Goal: Information Seeking & Learning: Learn about a topic

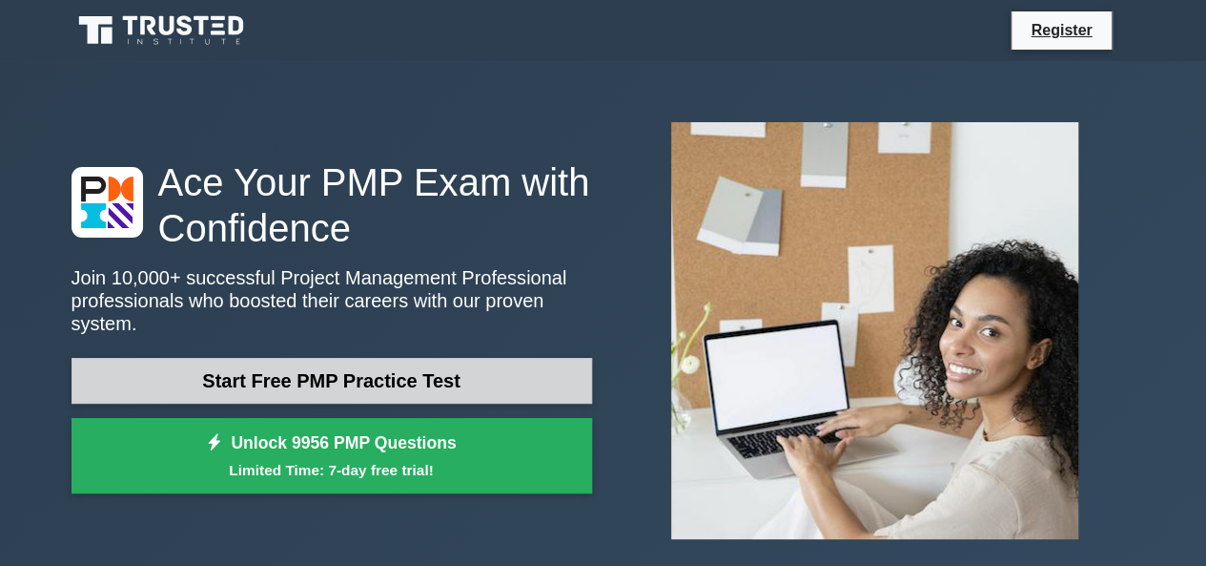
click at [318, 360] on link "Start Free PMP Practice Test" at bounding box center [332, 381] width 521 height 46
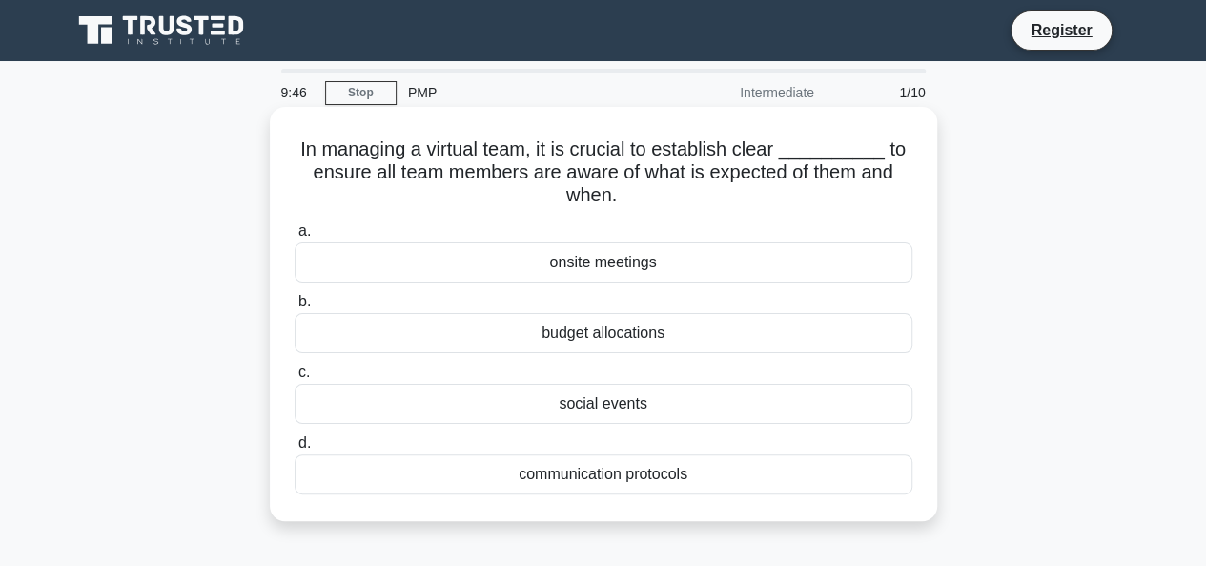
click at [620, 475] on div "communication protocols" at bounding box center [604, 474] width 618 height 40
click at [295, 449] on input "d. communication protocols" at bounding box center [295, 443] width 0 height 12
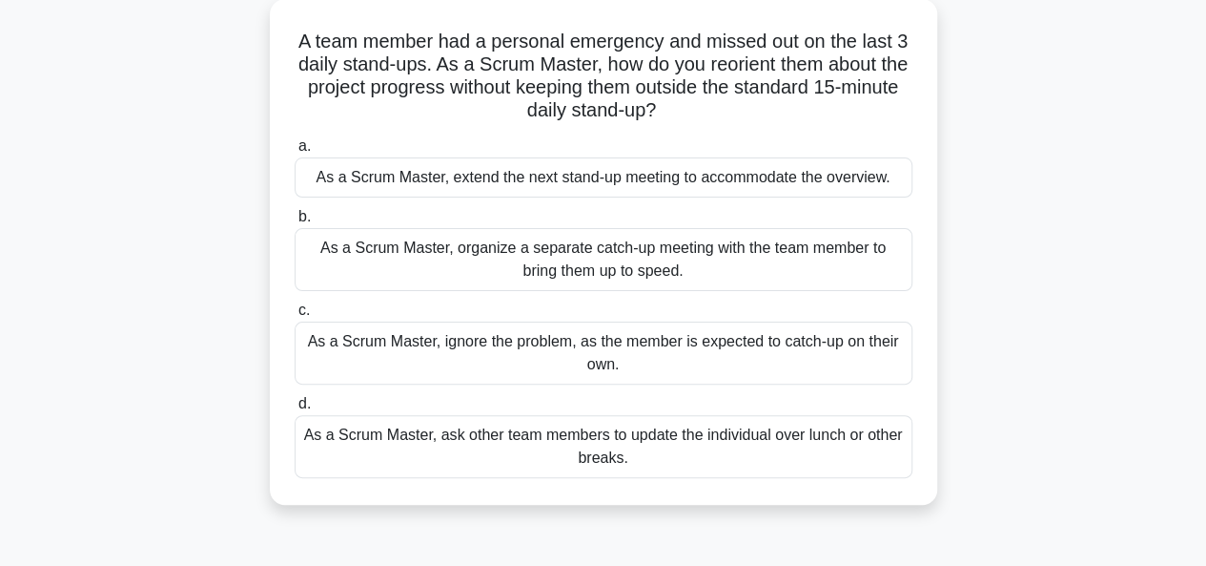
scroll to position [110, 0]
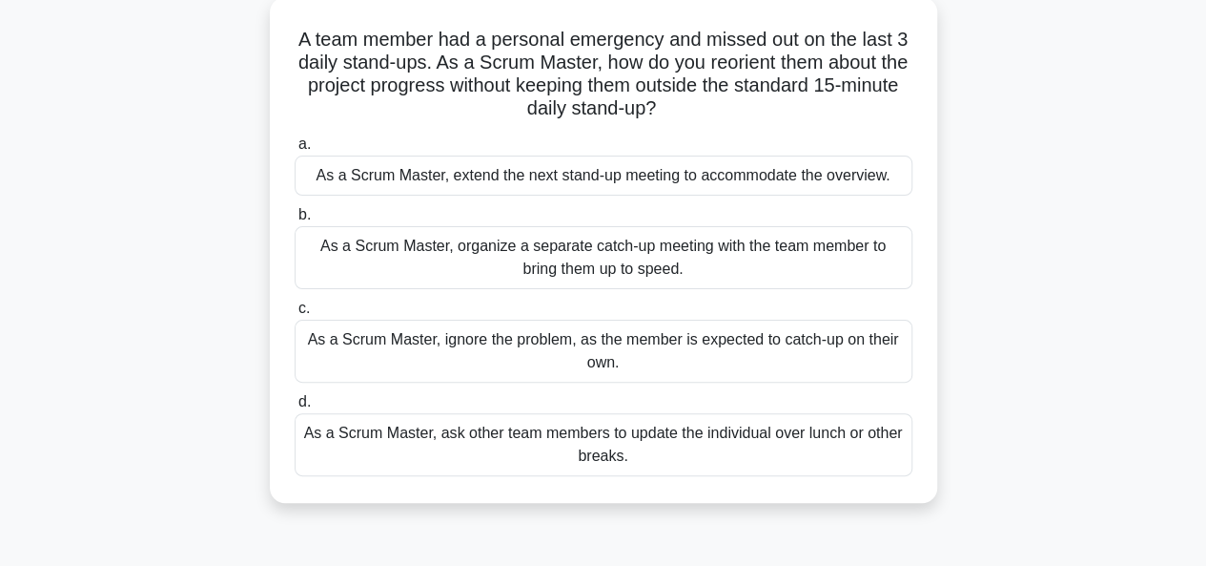
click at [486, 270] on div "As a Scrum Master, organize a separate catch-up meeting with the team member to…" at bounding box center [604, 257] width 618 height 63
click at [295, 221] on input "b. As a Scrum Master, organize a separate catch-up meeting with the team member…" at bounding box center [295, 215] width 0 height 12
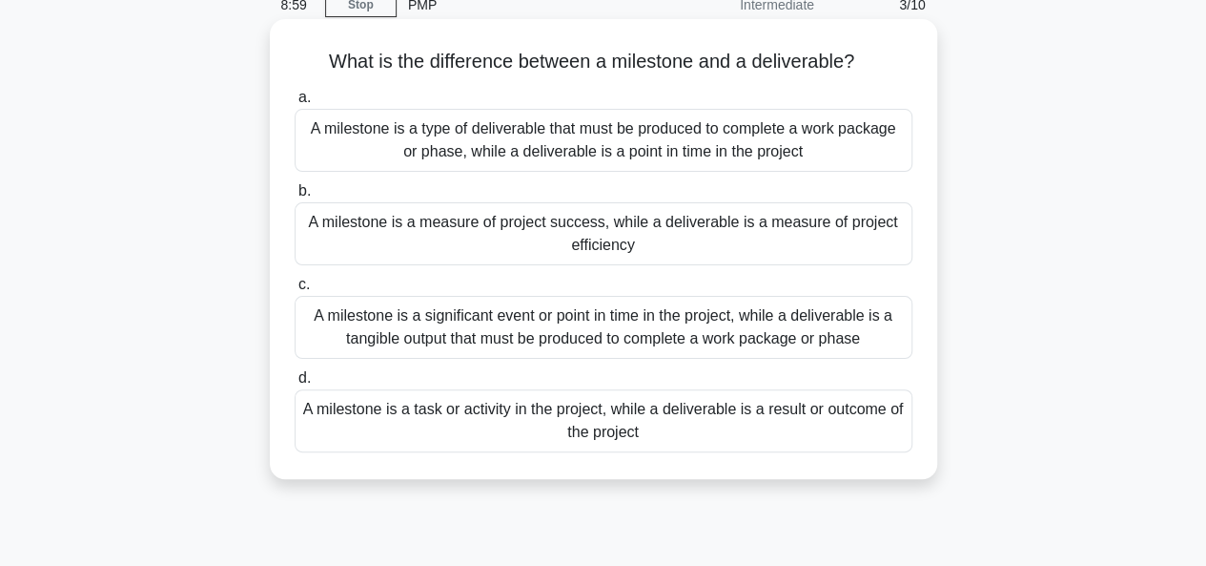
scroll to position [90, 0]
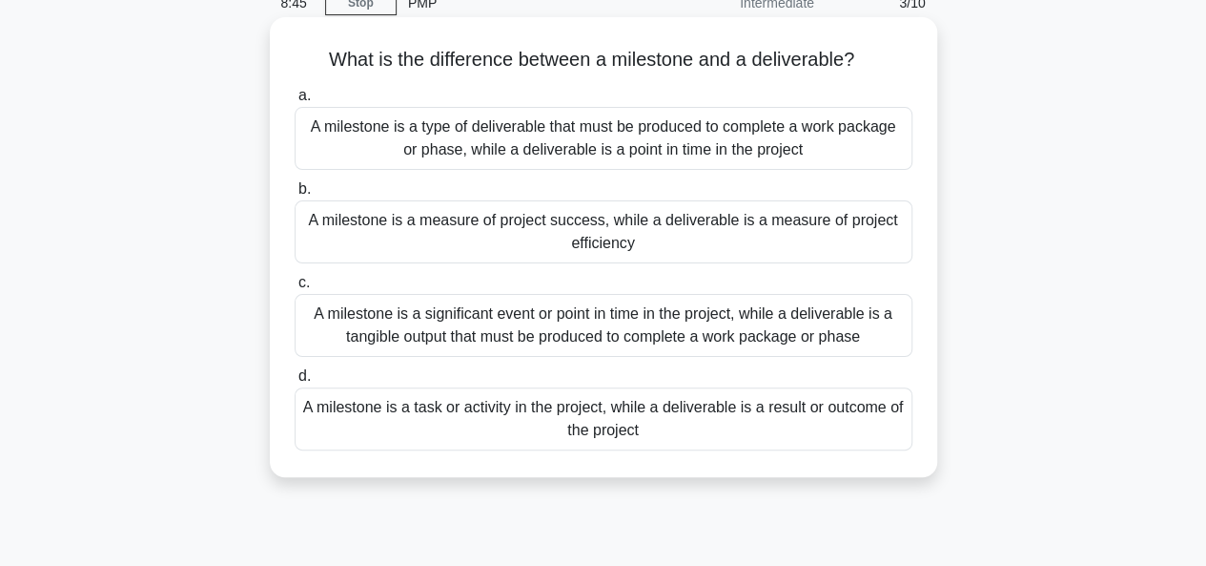
click at [498, 422] on div "A milestone is a task or activity in the project, while a deliverable is a resu…" at bounding box center [604, 418] width 618 height 63
click at [295, 382] on input "d. A milestone is a task or activity in the project, while a deliverable is a r…" at bounding box center [295, 376] width 0 height 12
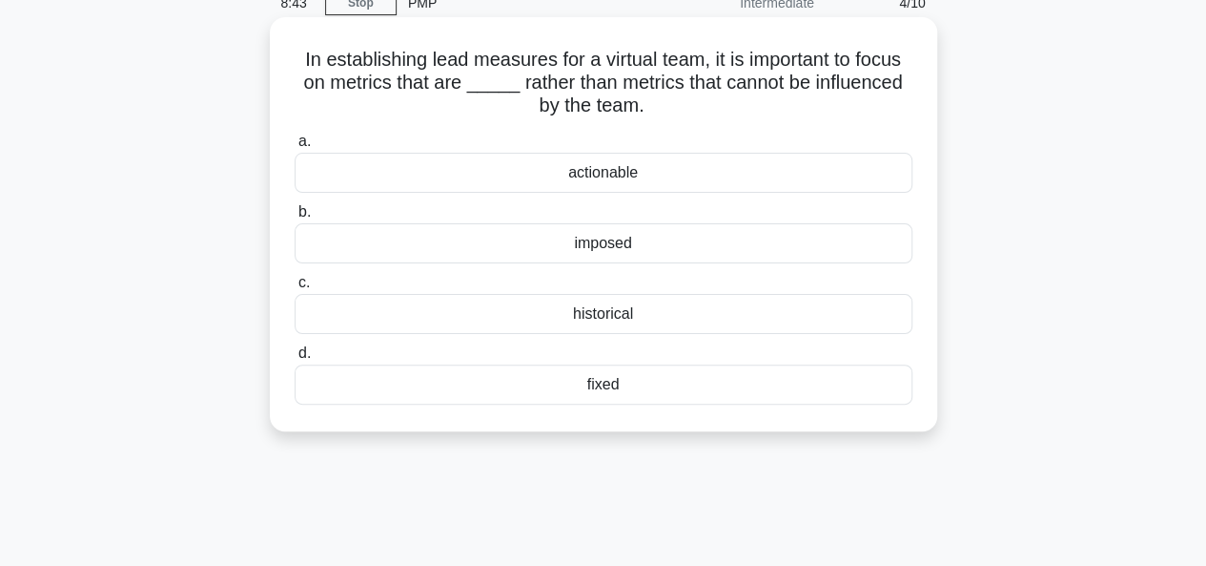
scroll to position [0, 0]
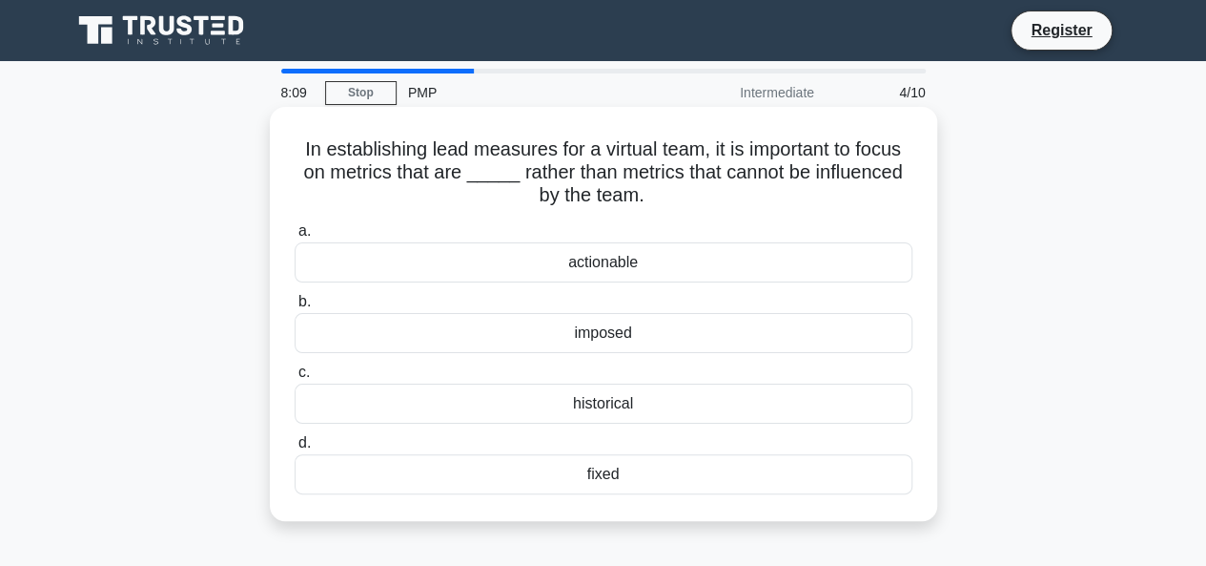
click at [599, 271] on div "actionable" at bounding box center [604, 262] width 618 height 40
click at [295, 237] on input "a. actionable" at bounding box center [295, 231] width 0 height 12
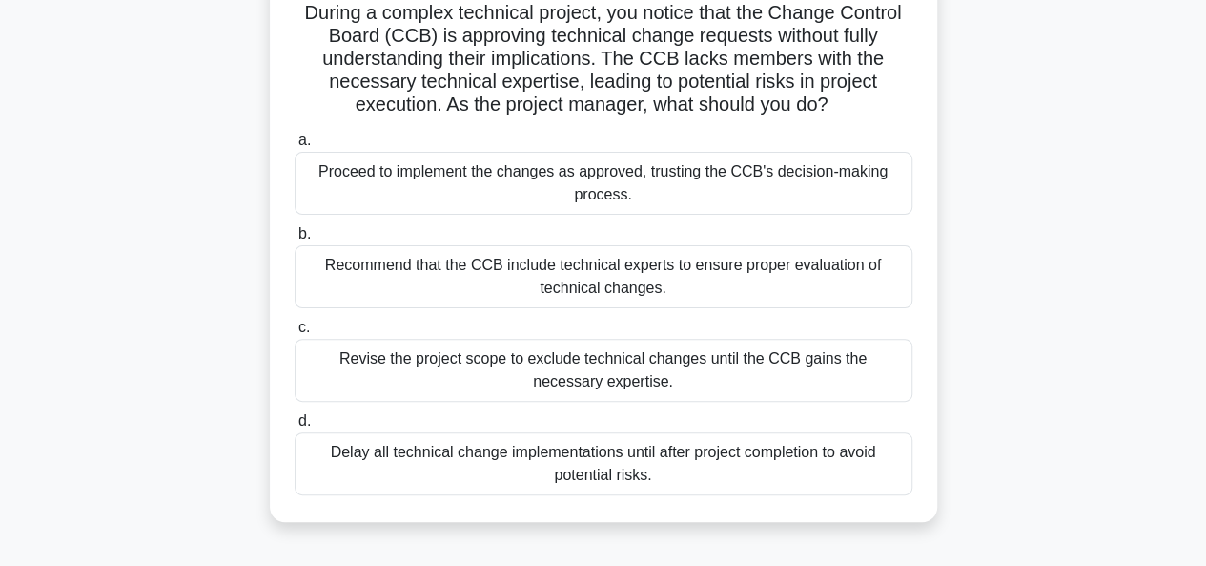
scroll to position [137, 0]
click at [613, 281] on div "Recommend that the CCB include technical experts to ensure proper evaluation of…" at bounding box center [604, 275] width 618 height 63
click at [295, 239] on input "b. Recommend that the CCB include technical experts to ensure proper evaluation…" at bounding box center [295, 233] width 0 height 12
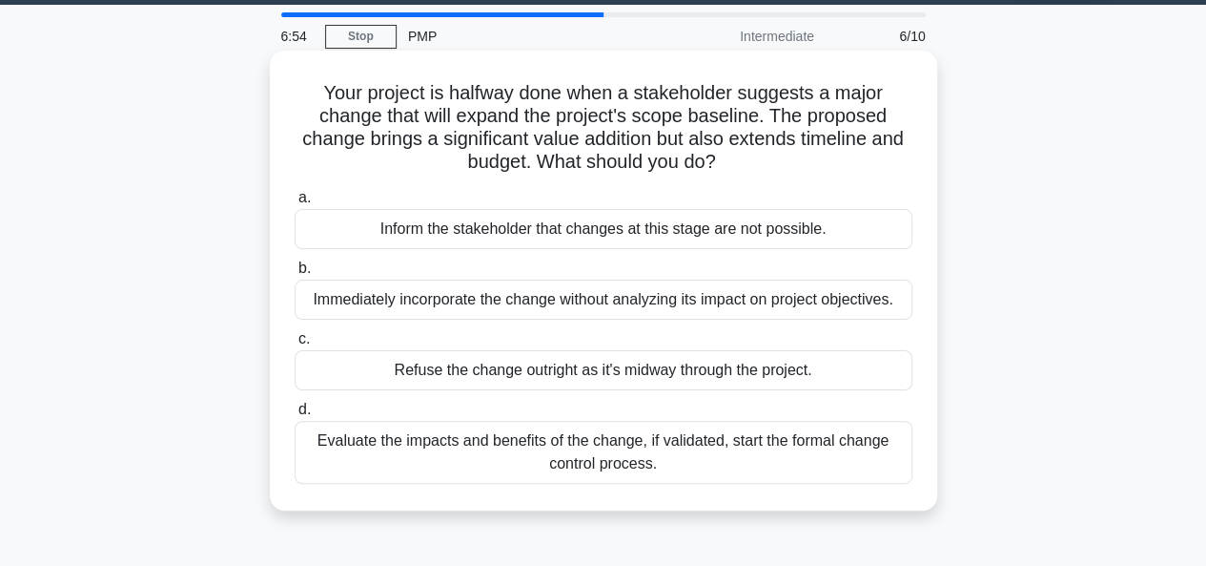
scroll to position [85, 0]
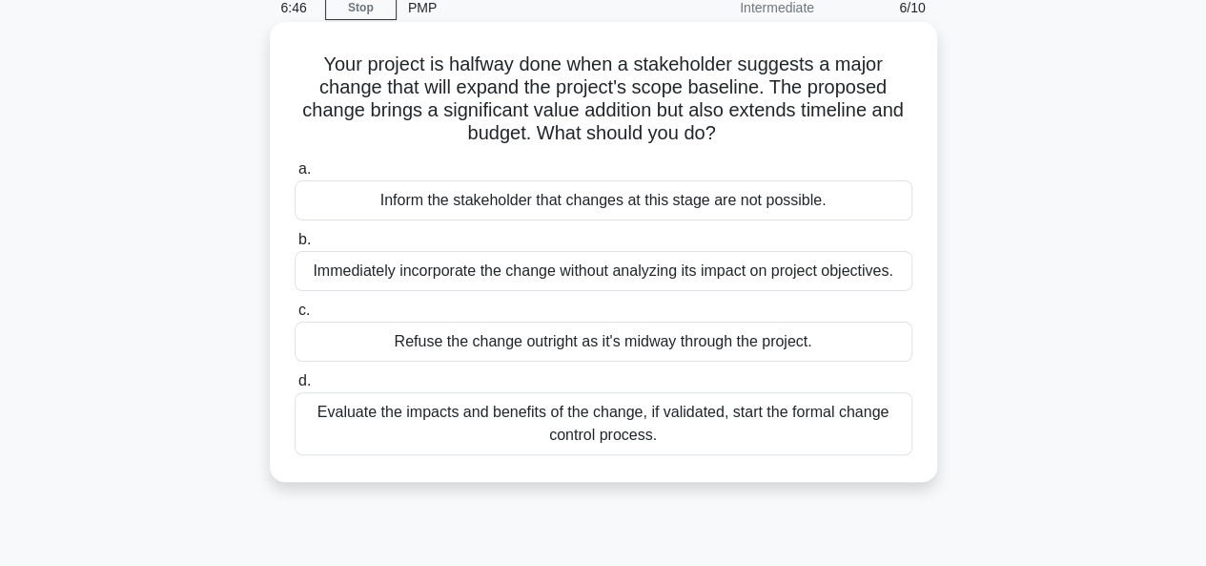
click at [618, 416] on div "Evaluate the impacts and benefits of the change, if validated, start the formal…" at bounding box center [604, 423] width 618 height 63
click at [295, 387] on input "d. Evaluate the impacts and benefits of the change, if validated, start the for…" at bounding box center [295, 381] width 0 height 12
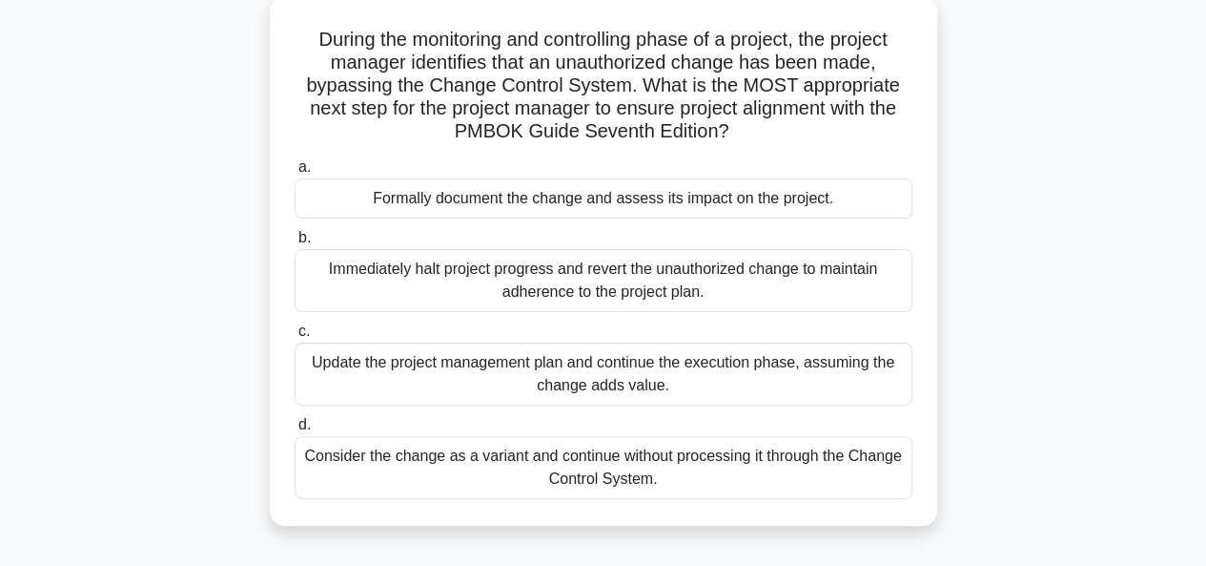
scroll to position [124, 0]
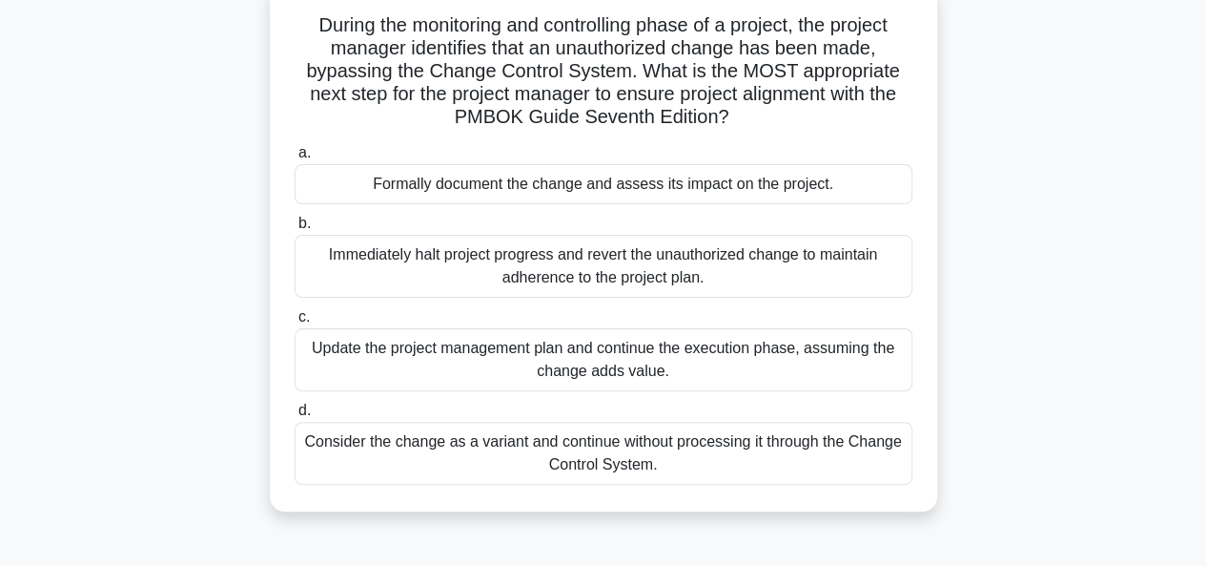
click at [525, 194] on div "Formally document the change and assess its impact on the project." at bounding box center [604, 184] width 618 height 40
click at [295, 159] on input "a. Formally document the change and assess its impact on the project." at bounding box center [295, 153] width 0 height 12
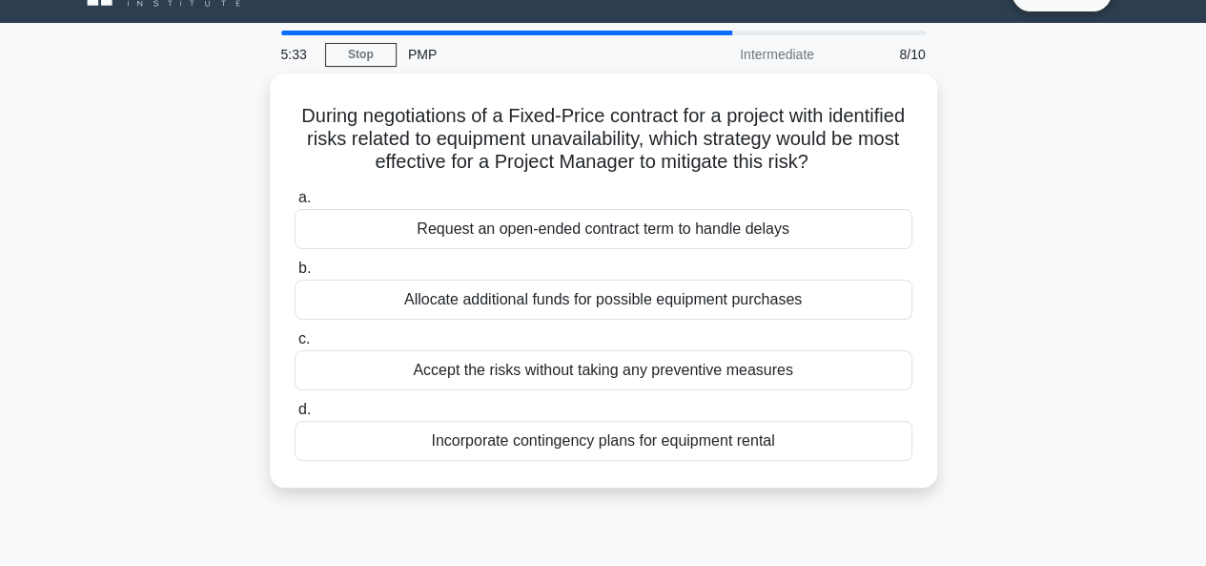
scroll to position [0, 0]
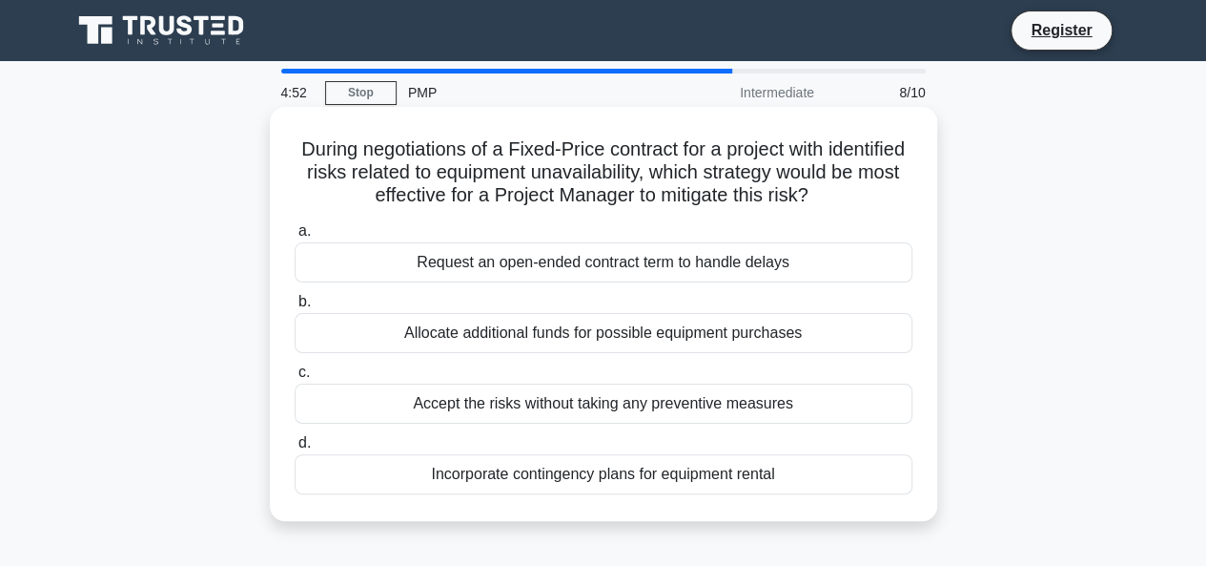
click at [594, 274] on div "Request an open-ended contract term to handle delays" at bounding box center [604, 262] width 618 height 40
click at [295, 237] on input "a. Request an open-ended contract term to handle delays" at bounding box center [295, 231] width 0 height 12
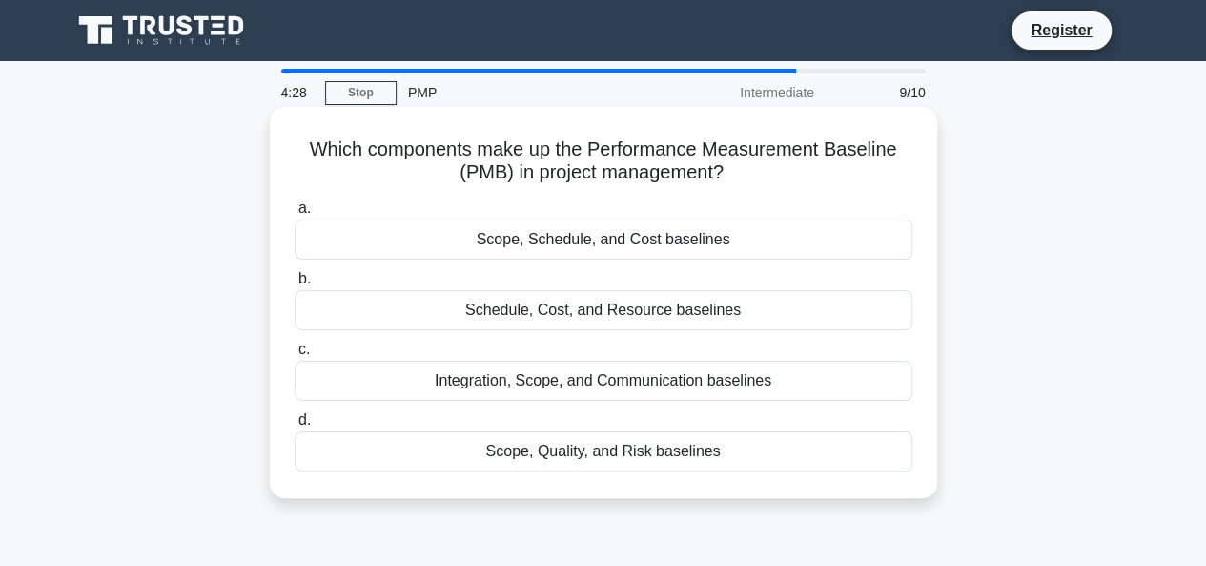
click at [580, 245] on div "Scope, Schedule, and Cost baselines" at bounding box center [604, 239] width 618 height 40
click at [295, 215] on input "a. Scope, Schedule, and Cost baselines" at bounding box center [295, 208] width 0 height 12
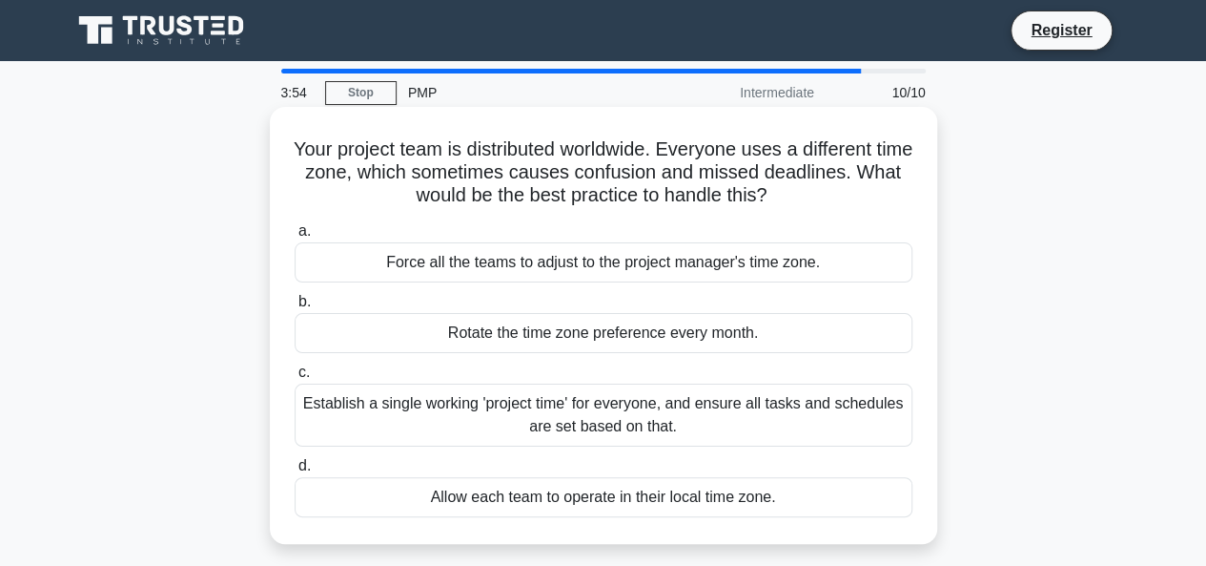
click at [748, 424] on div "Establish a single working 'project time' for everyone, and ensure all tasks an…" at bounding box center [604, 414] width 618 height 63
click at [295, 379] on input "c. Establish a single working 'project time' for everyone, and ensure all tasks…" at bounding box center [295, 372] width 0 height 12
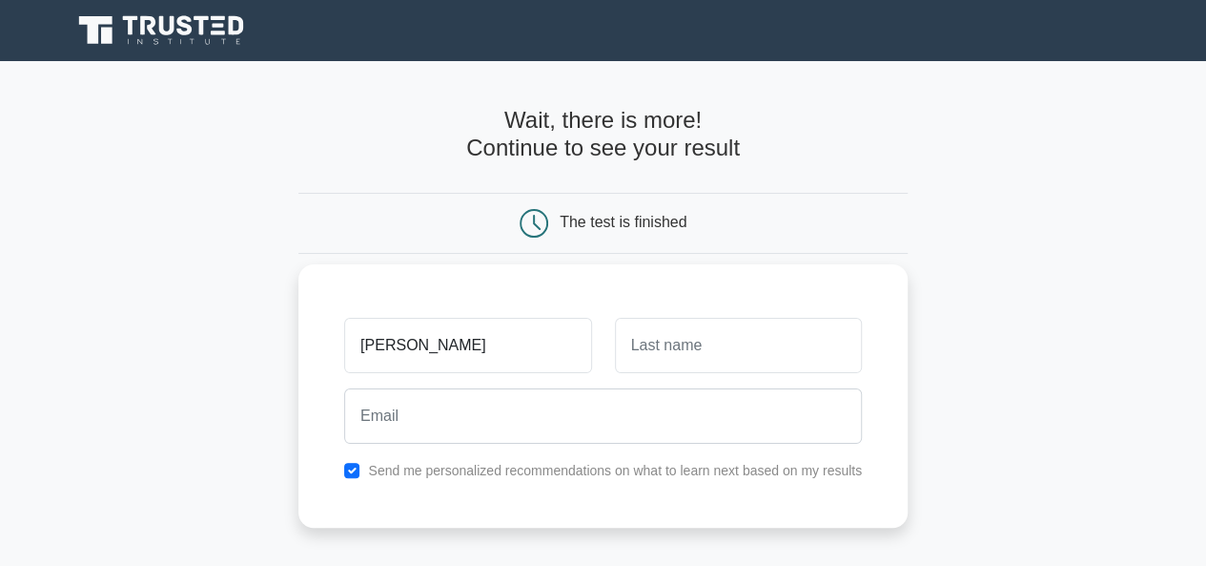
type input "mustafa"
type input "yashkur"
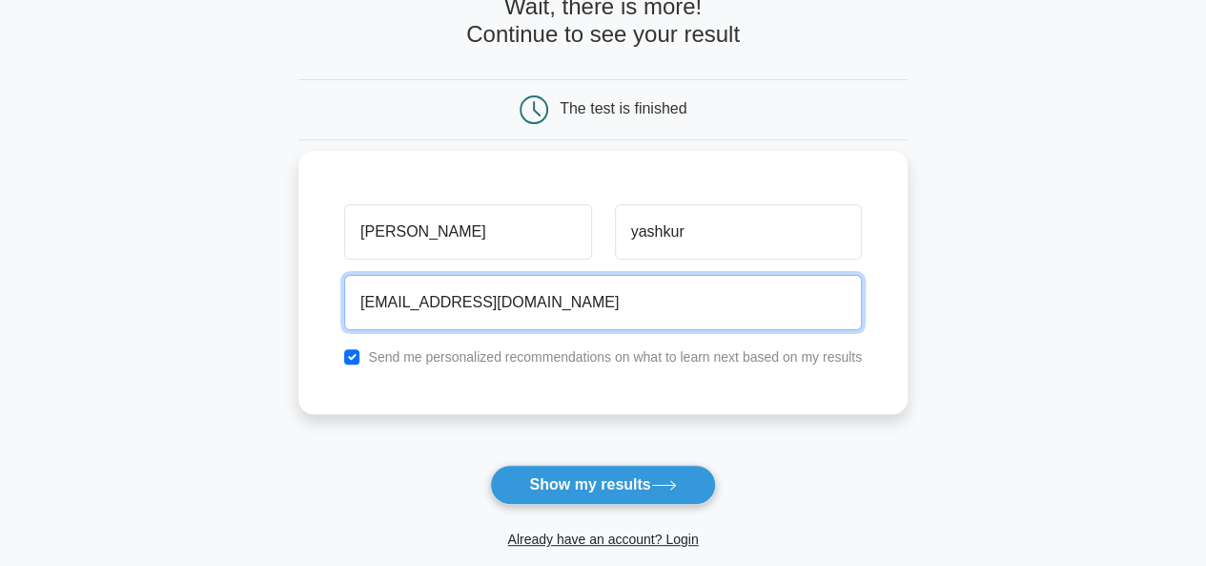
scroll to position [114, 0]
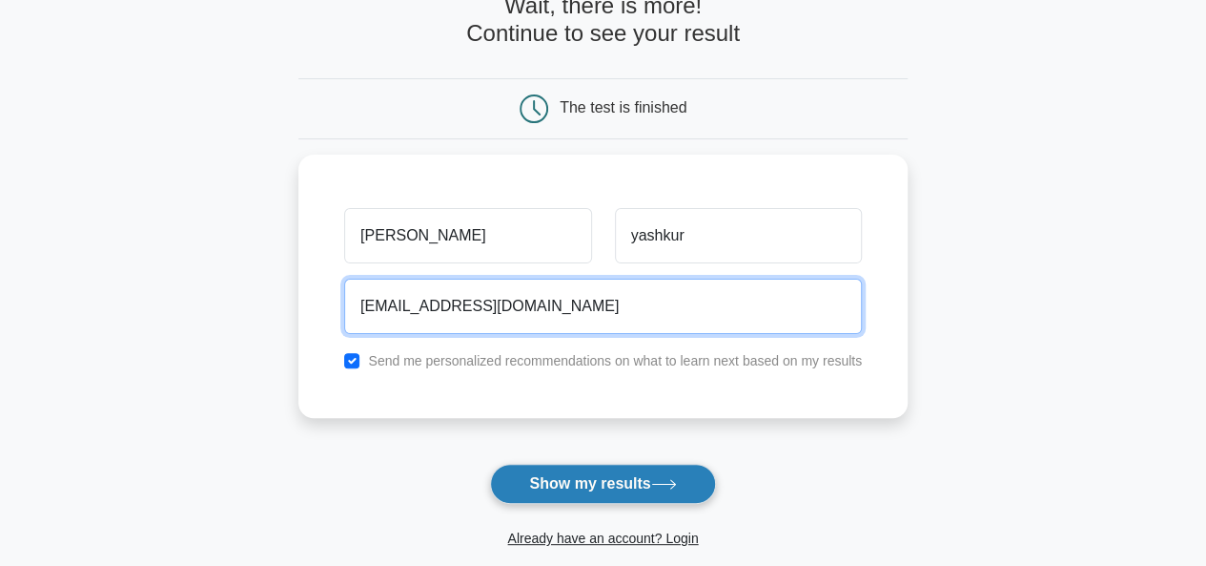
type input "mustafa.yashkur1996@gmail.com"
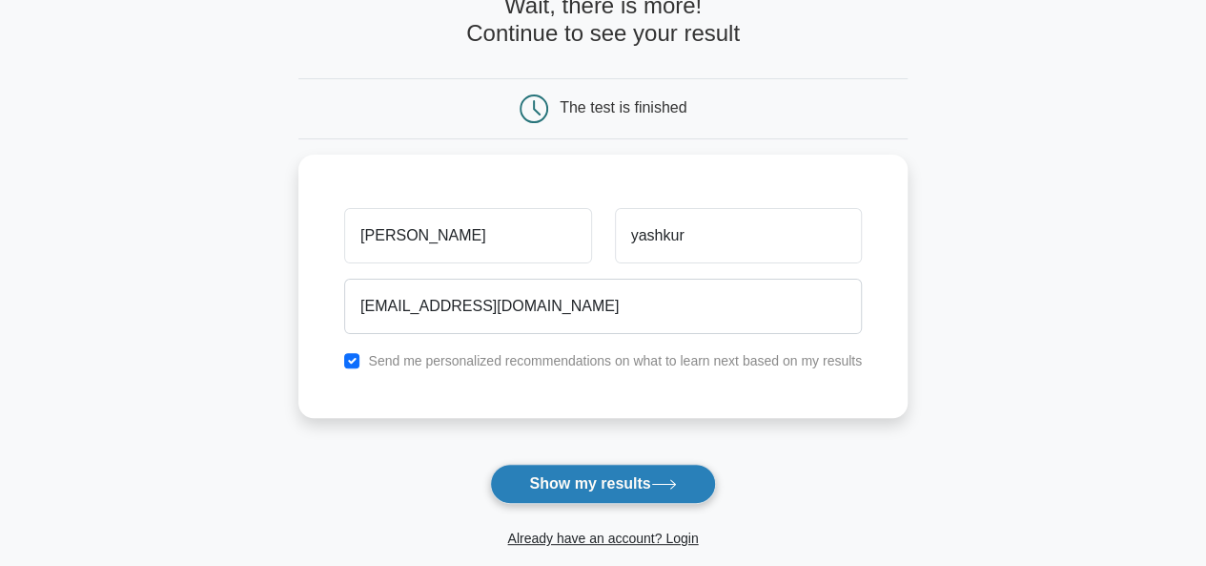
click at [589, 478] on button "Show my results" at bounding box center [602, 484] width 225 height 40
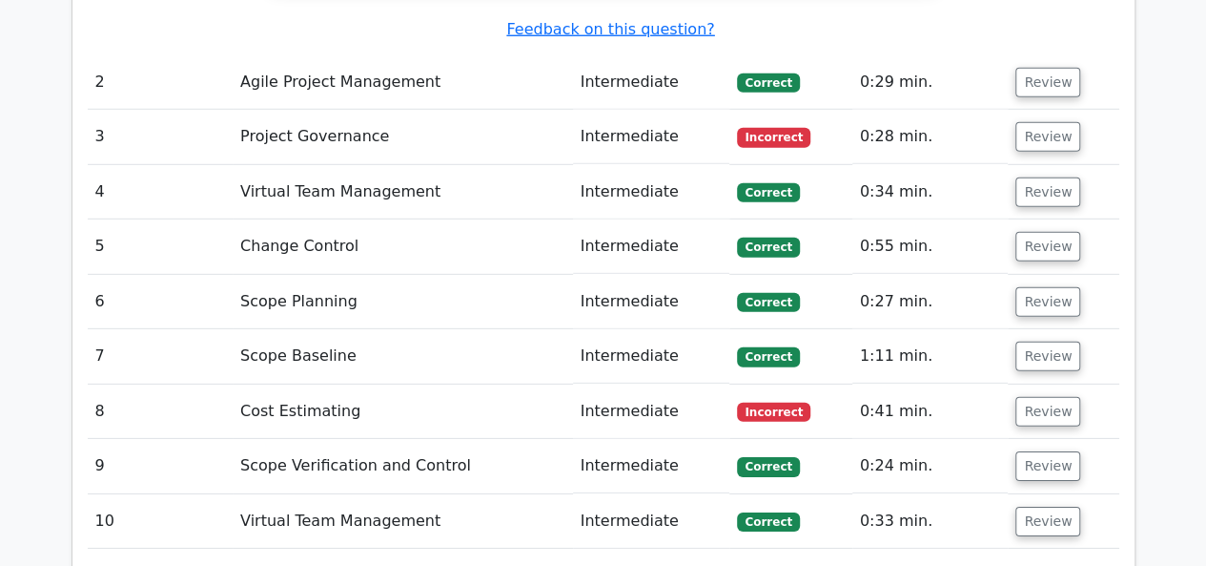
scroll to position [2728, 0]
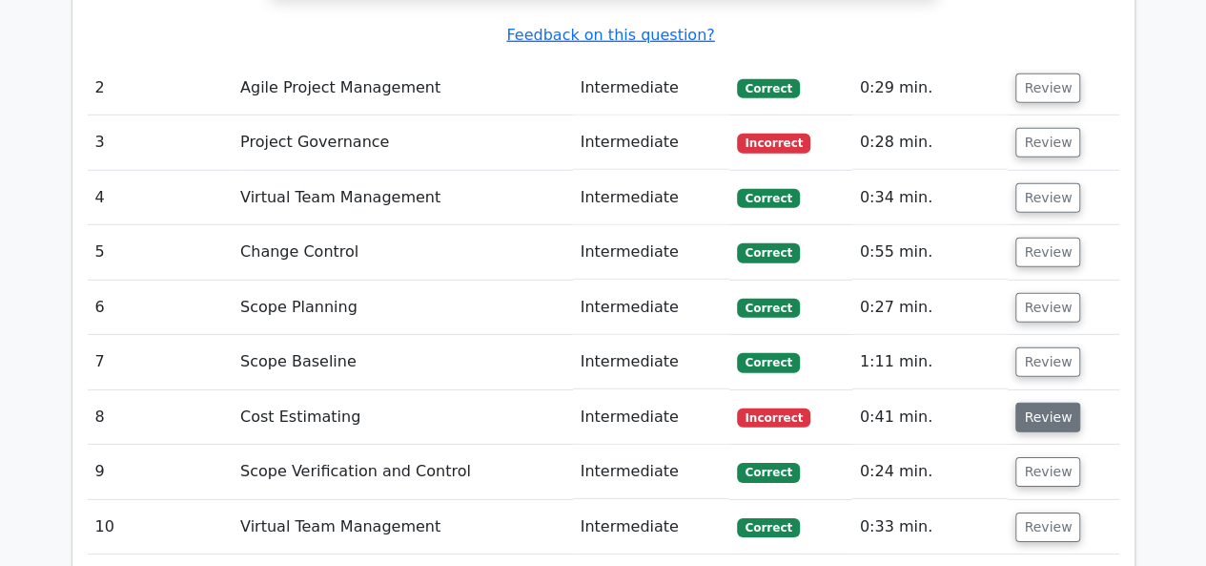
click at [1032, 402] on button "Review" at bounding box center [1048, 417] width 65 height 30
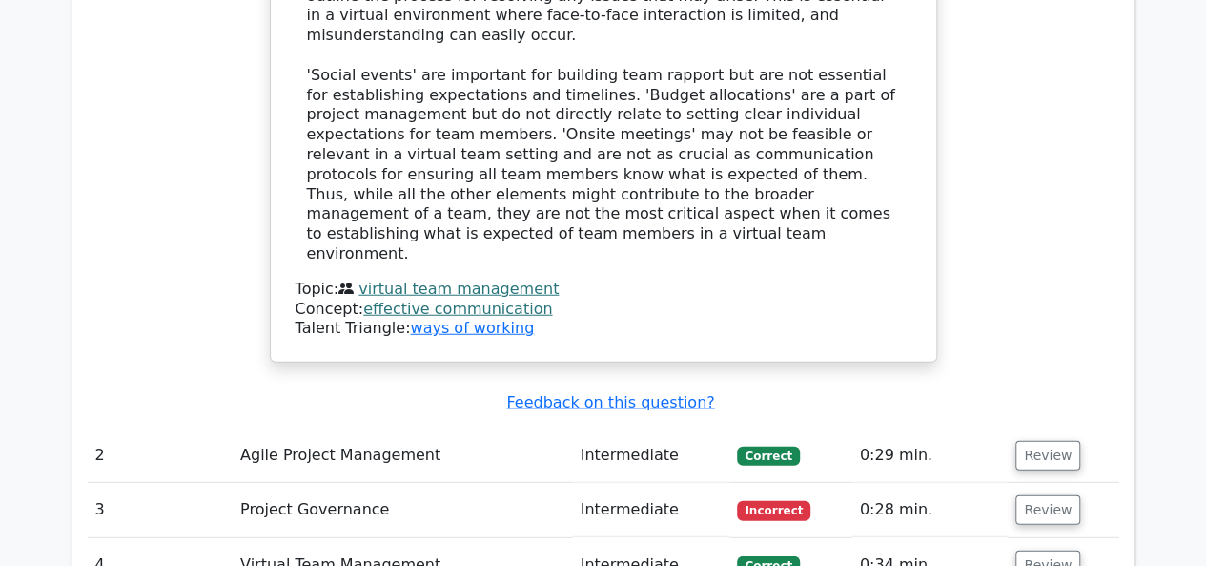
scroll to position [2361, 0]
click at [1038, 494] on button "Review" at bounding box center [1048, 509] width 65 height 30
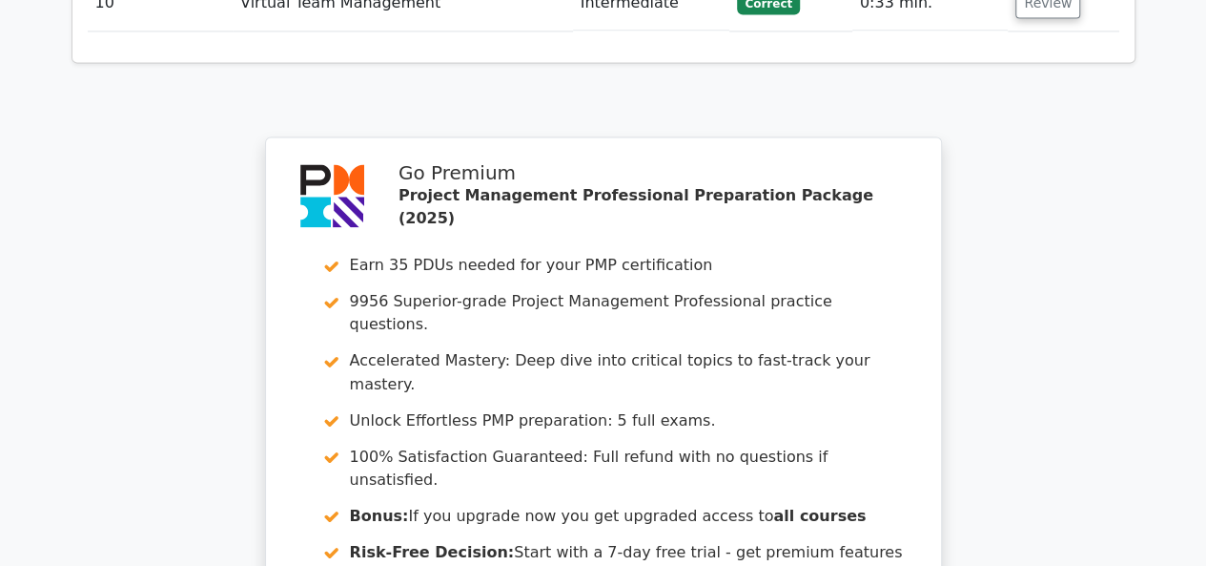
scroll to position [5234, 0]
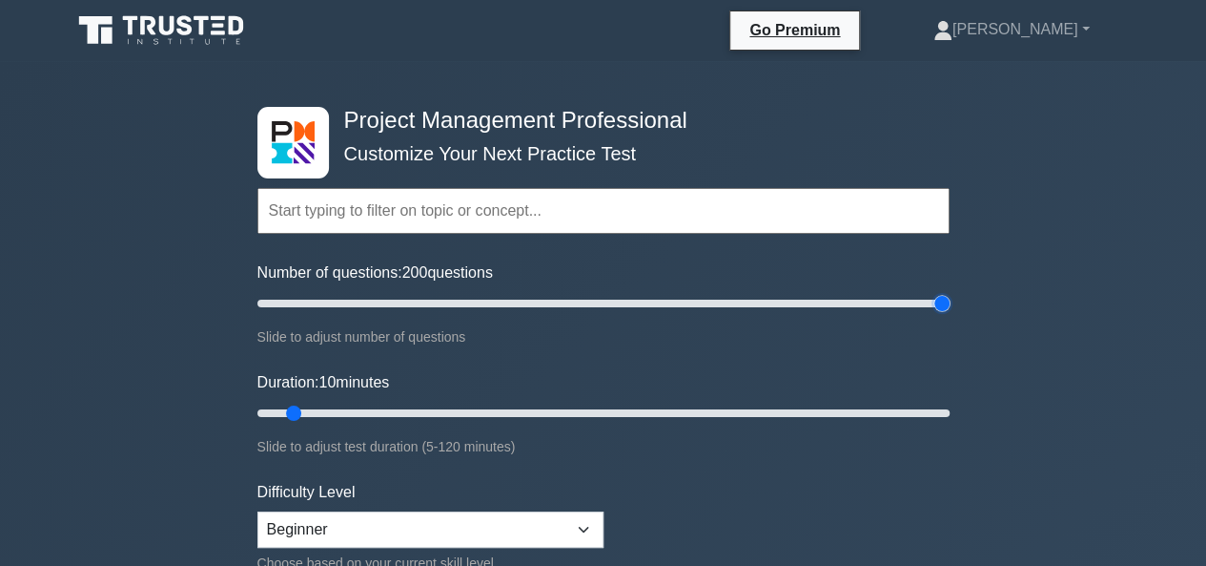
drag, startPoint x: 282, startPoint y: 304, endPoint x: 1039, endPoint y: 299, distance: 756.3
type input "200"
click at [950, 299] on input "Number of questions: 200 questions" at bounding box center [604, 303] width 692 height 23
drag, startPoint x: 292, startPoint y: 407, endPoint x: 1083, endPoint y: 369, distance: 792.5
type input "120"
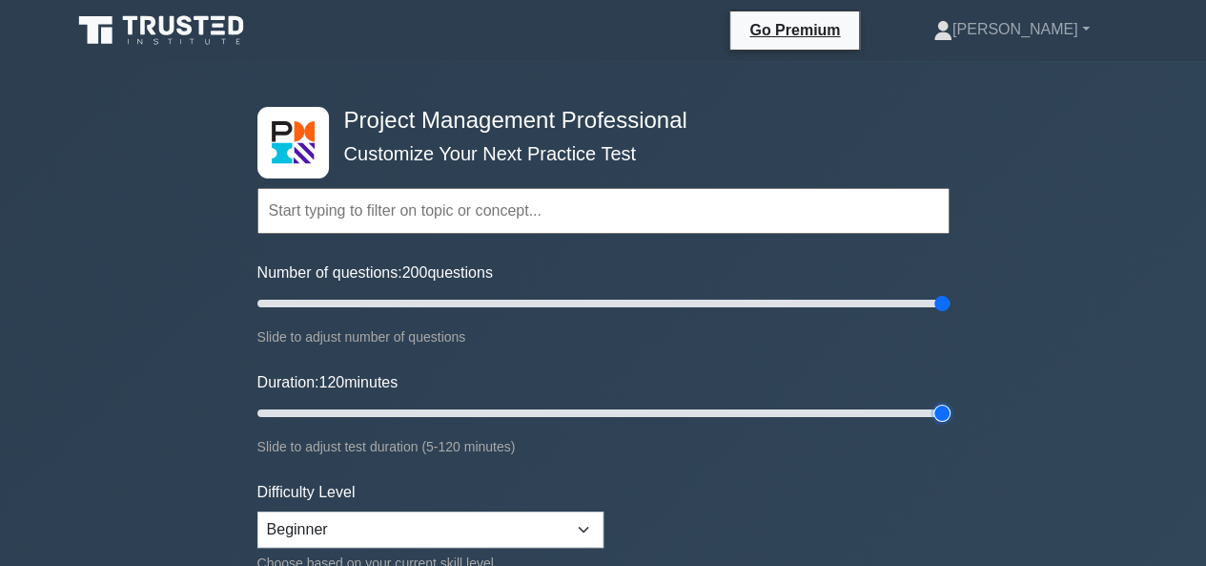
click at [950, 402] on input "Duration: 120 minutes" at bounding box center [604, 413] width 692 height 23
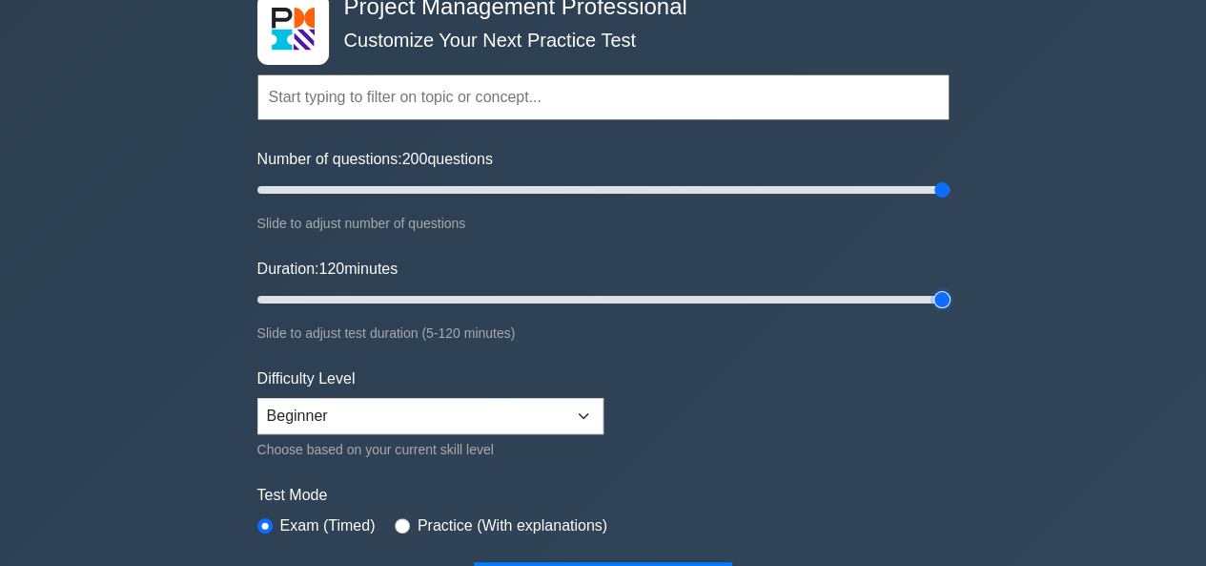
scroll to position [120, 0]
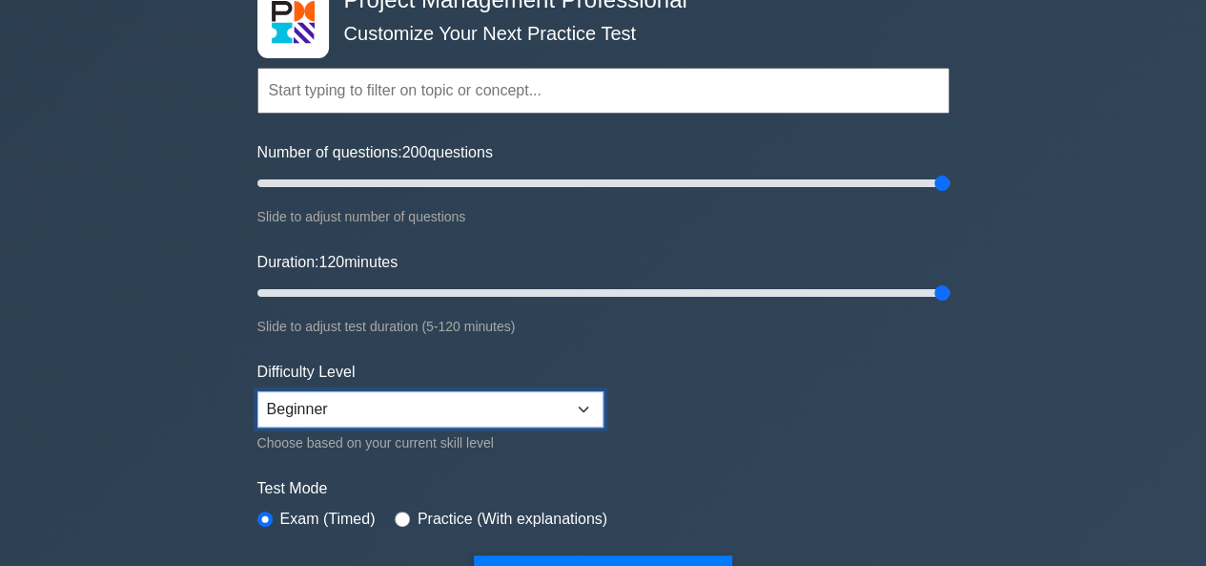
click at [574, 413] on select "Beginner Intermediate Expert" at bounding box center [431, 409] width 346 height 36
select select "expert"
click at [258, 391] on select "Beginner Intermediate Expert" at bounding box center [431, 409] width 346 height 36
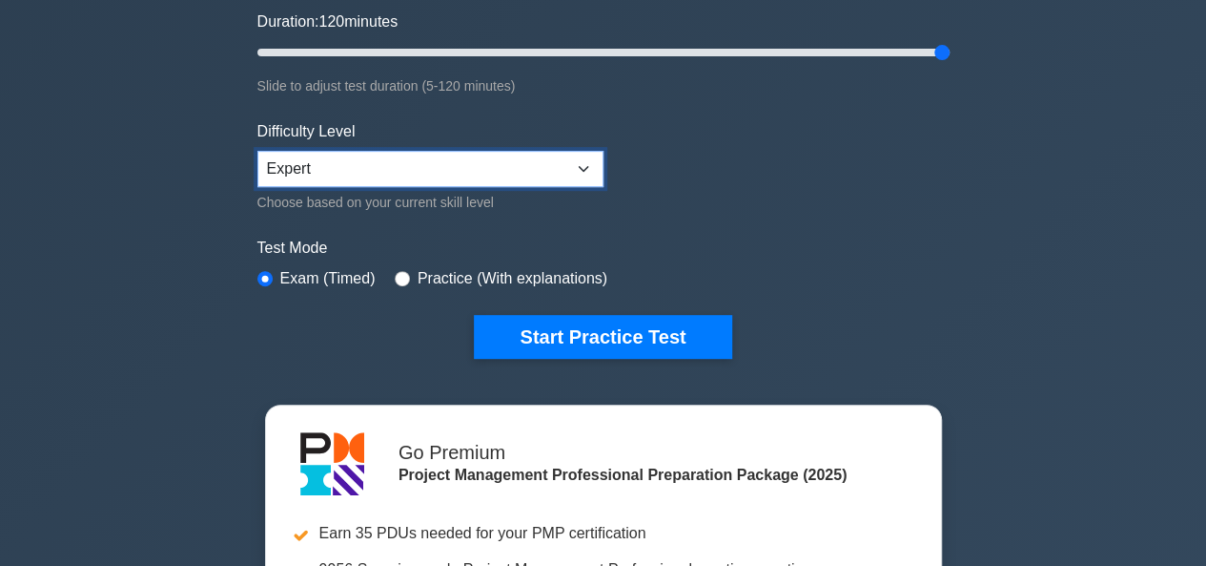
scroll to position [362, 0]
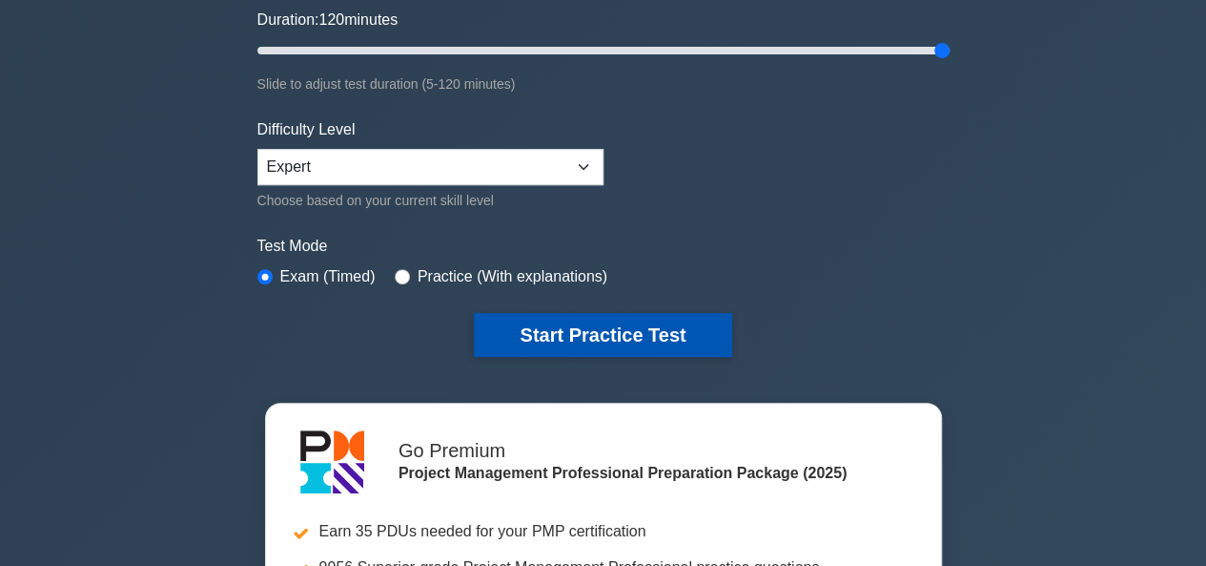
click at [589, 344] on button "Start Practice Test" at bounding box center [603, 335] width 258 height 44
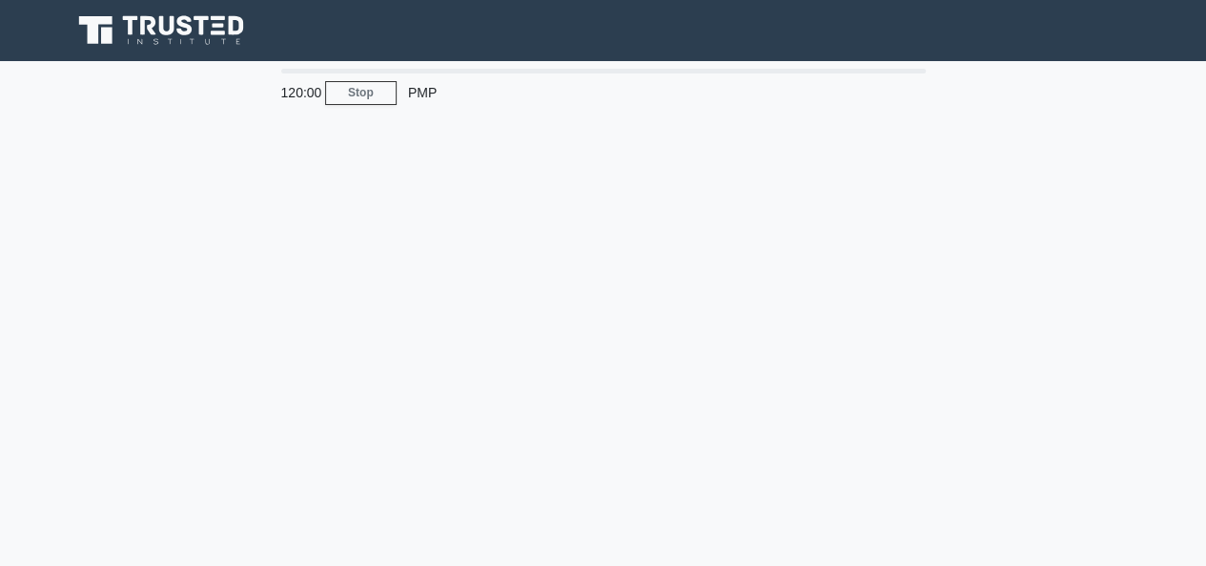
click at [615, 372] on div "120:00 Stop PMP" at bounding box center [603, 546] width 1087 height 954
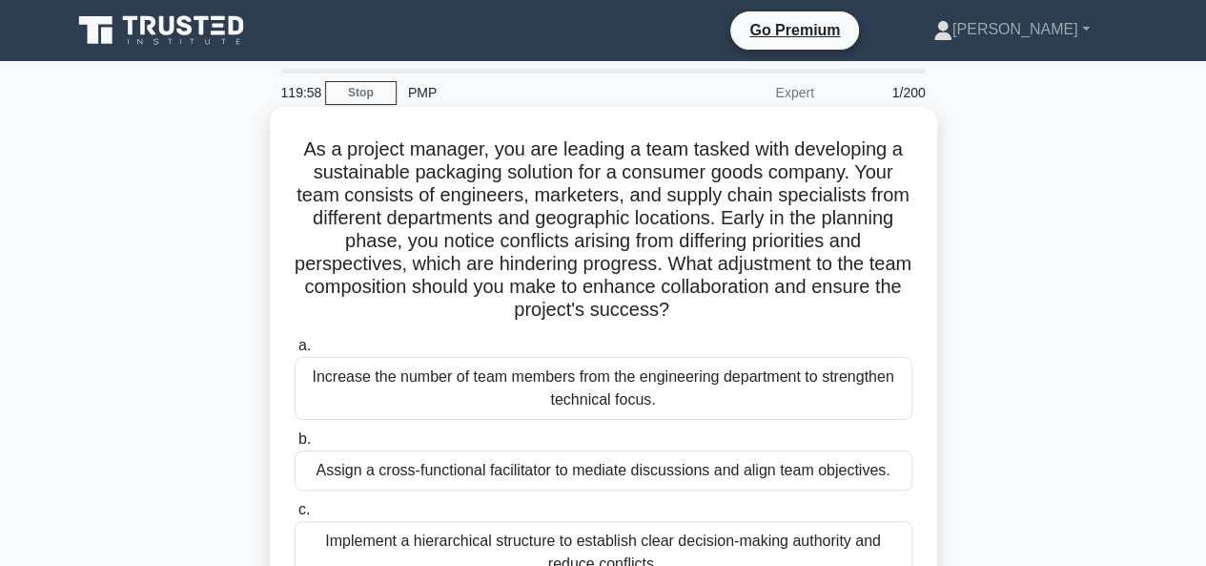
click at [663, 270] on h5 "As a project manager, you are leading a team tasked with developing a sustainab…" at bounding box center [604, 229] width 622 height 185
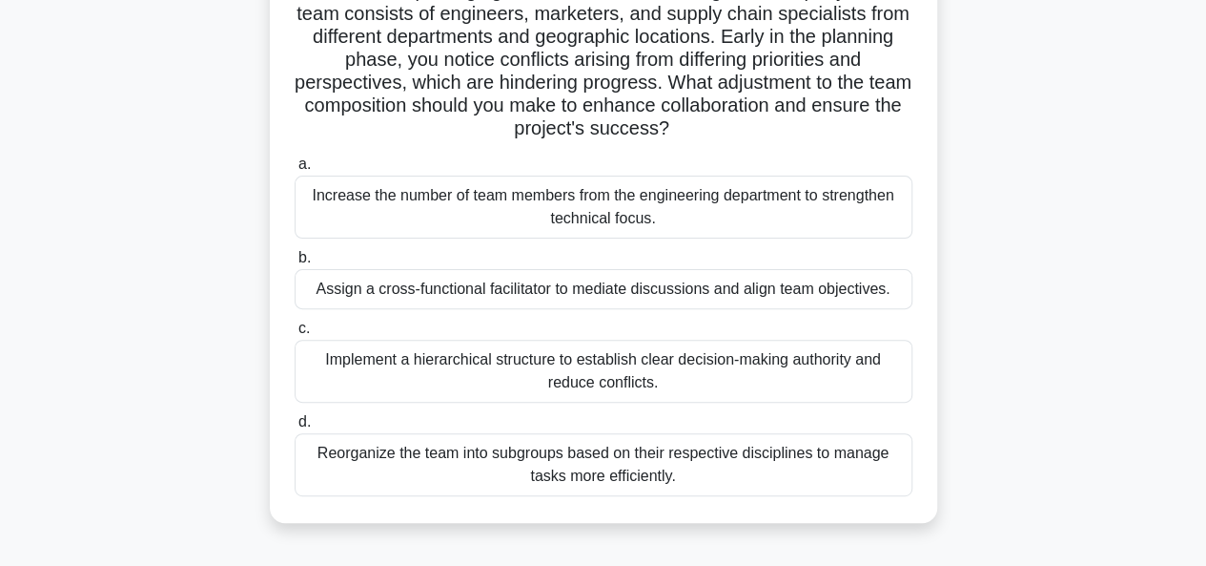
scroll to position [185, 0]
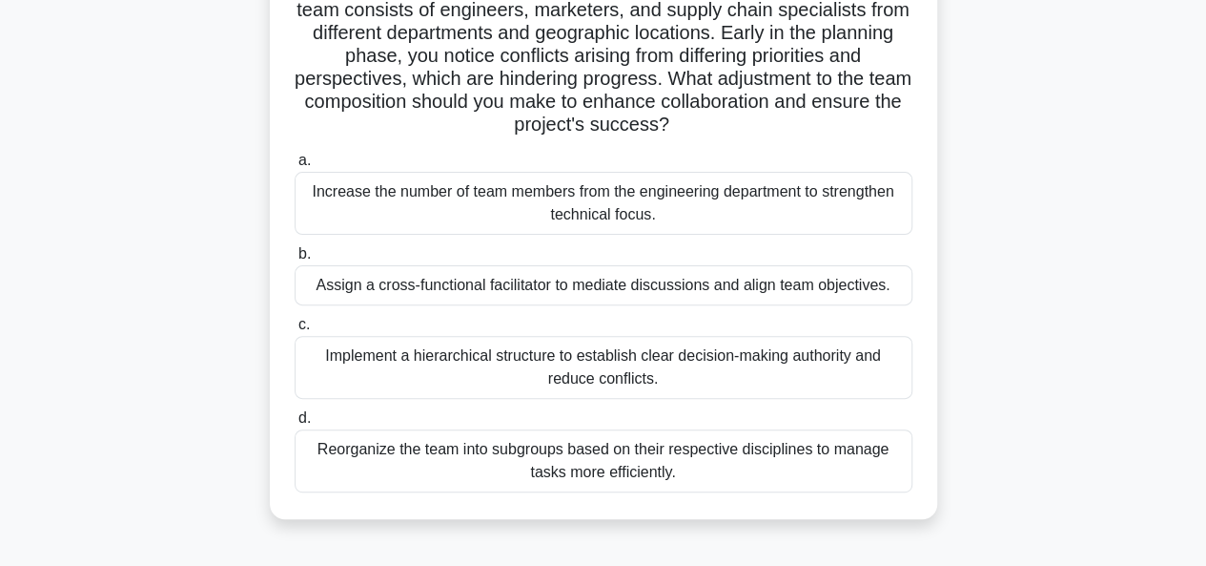
click at [650, 459] on div "Reorganize the team into subgroups based on their respective disciplines to man…" at bounding box center [604, 460] width 618 height 63
click at [295, 424] on input "d. Reorganize the team into subgroups based on their respective disciplines to …" at bounding box center [295, 418] width 0 height 12
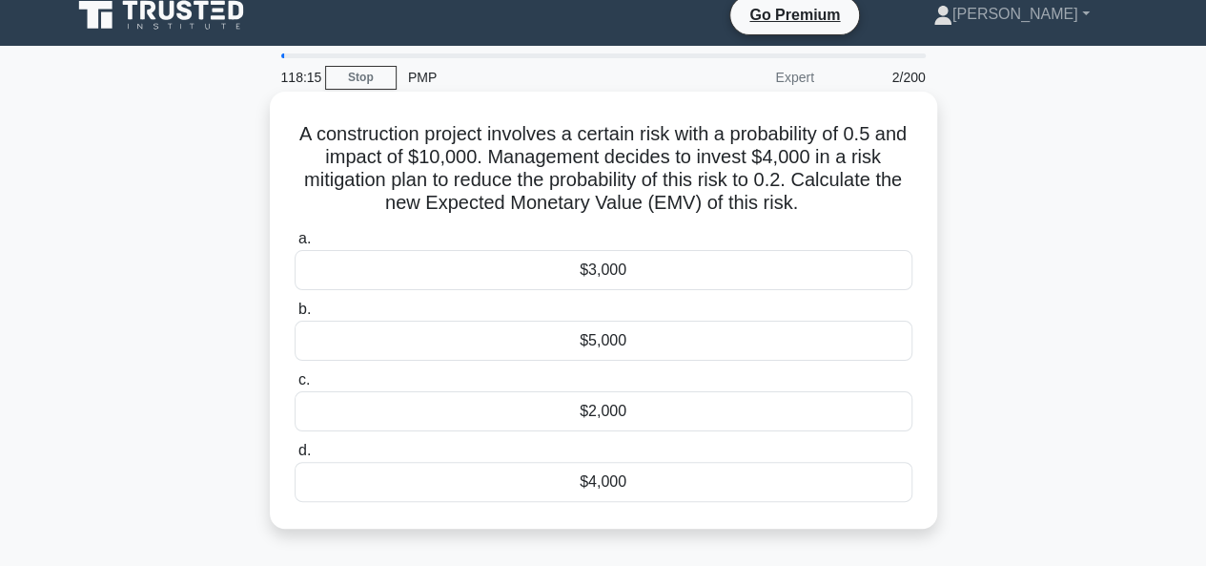
scroll to position [0, 0]
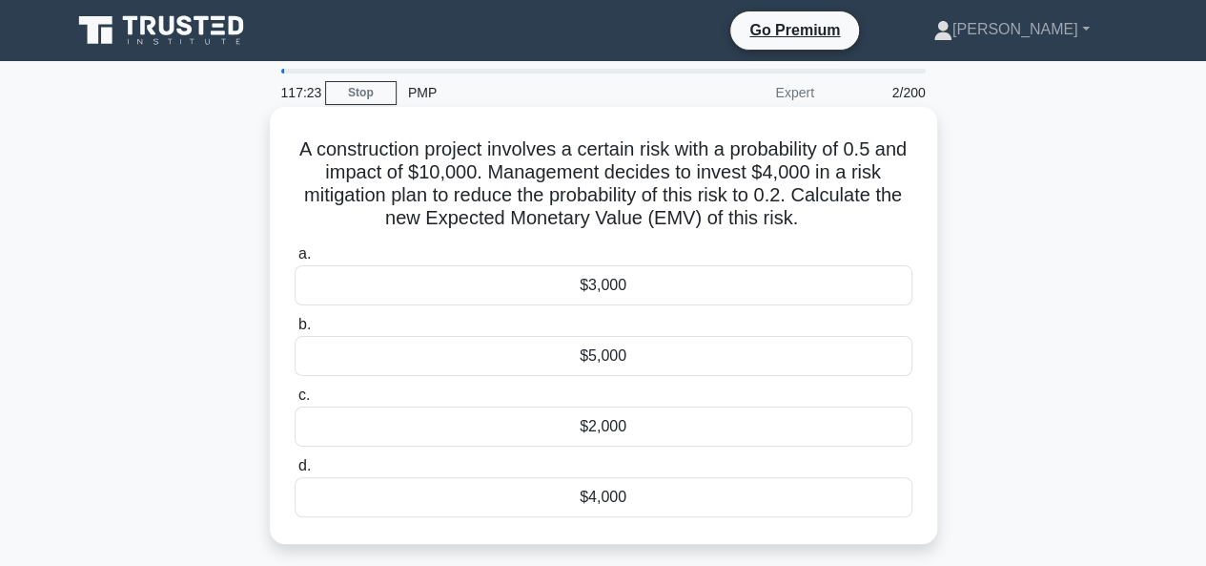
click at [622, 492] on div "$4,000" at bounding box center [604, 497] width 618 height 40
click at [295, 472] on input "d. $4,000" at bounding box center [295, 466] width 0 height 12
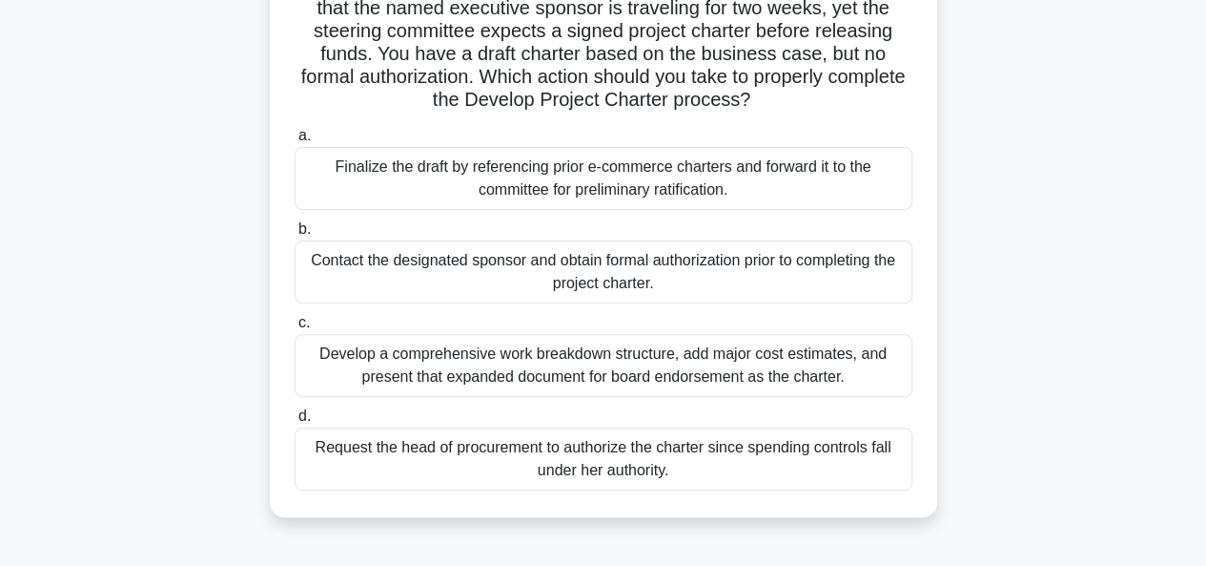
scroll to position [182, 0]
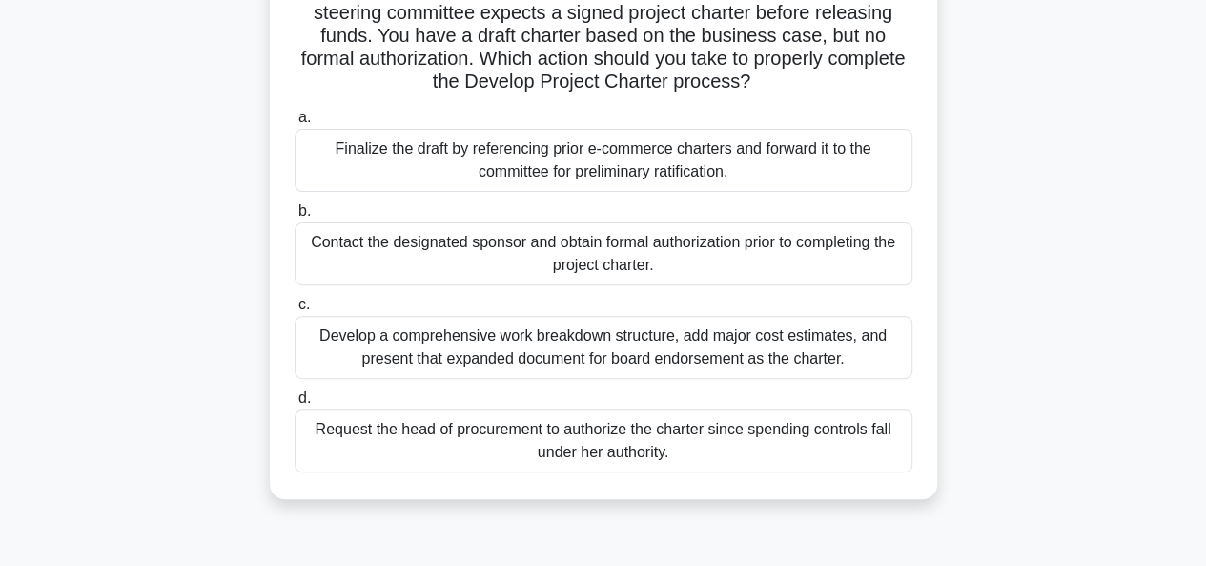
click at [633, 264] on div "Contact the designated sponsor and obtain formal authorization prior to complet…" at bounding box center [604, 253] width 618 height 63
click at [295, 217] on input "b. Contact the designated sponsor and obtain formal authorization prior to comp…" at bounding box center [295, 211] width 0 height 12
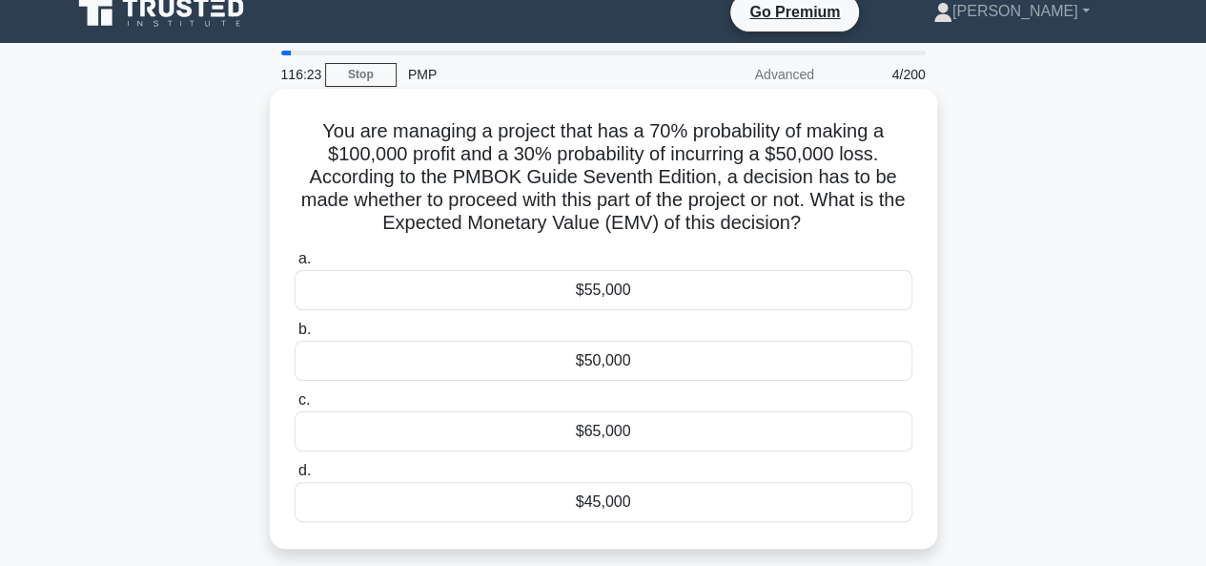
scroll to position [19, 0]
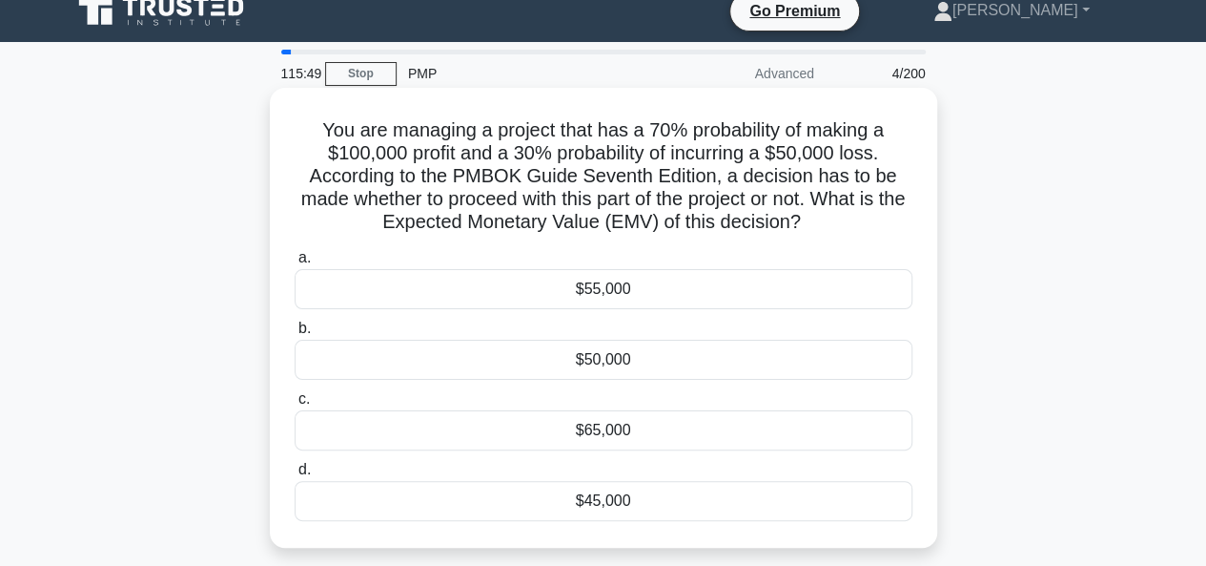
click at [629, 287] on div "$55,000" at bounding box center [604, 289] width 618 height 40
click at [295, 264] on input "a. $55,000" at bounding box center [295, 258] width 0 height 12
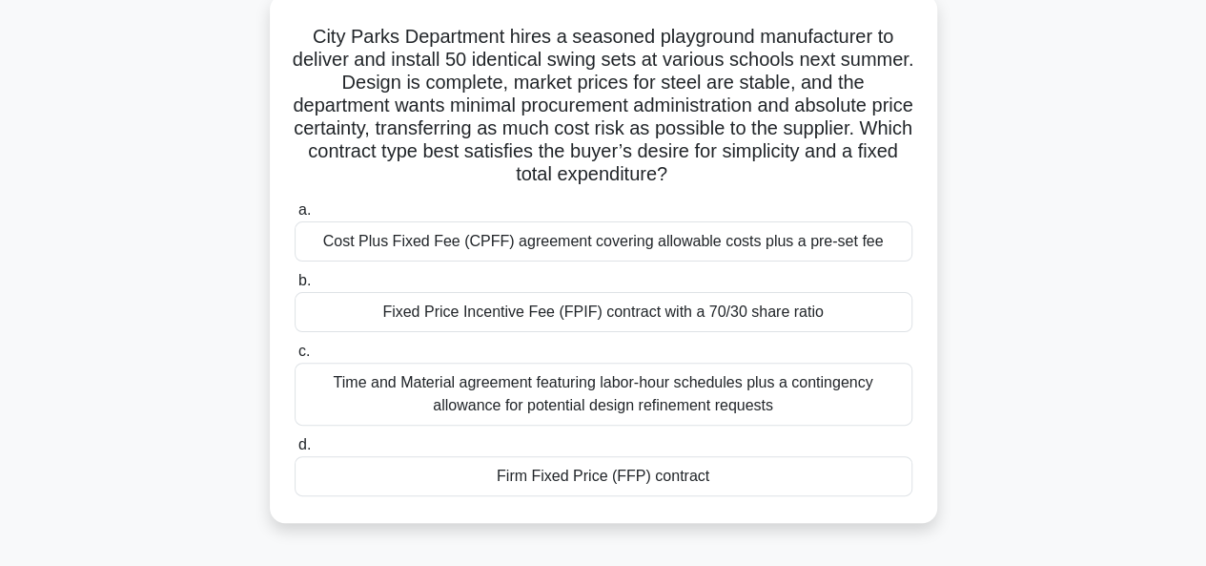
scroll to position [118, 0]
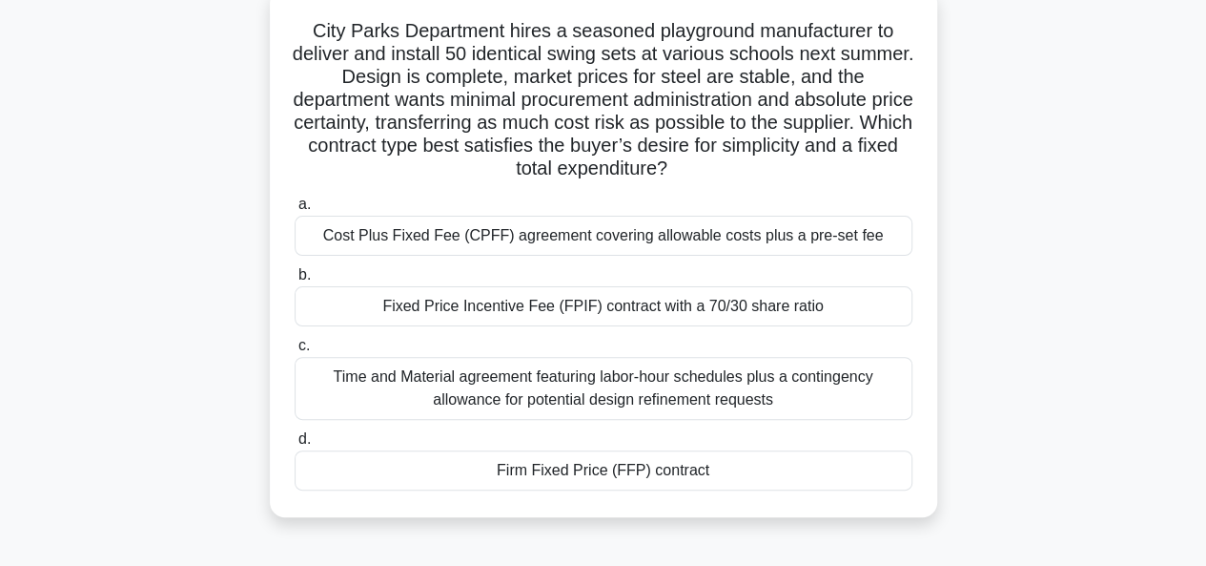
click at [586, 474] on div "Firm Fixed Price (FFP) contract" at bounding box center [604, 470] width 618 height 40
click at [295, 445] on input "d. Firm Fixed Price (FFP) contract" at bounding box center [295, 439] width 0 height 12
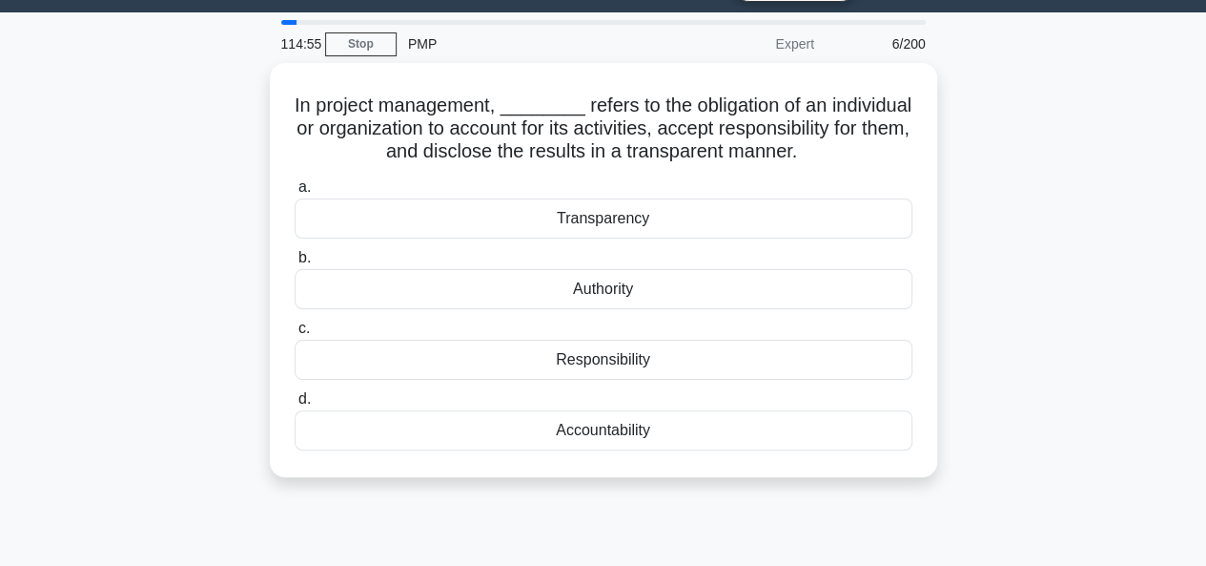
scroll to position [0, 0]
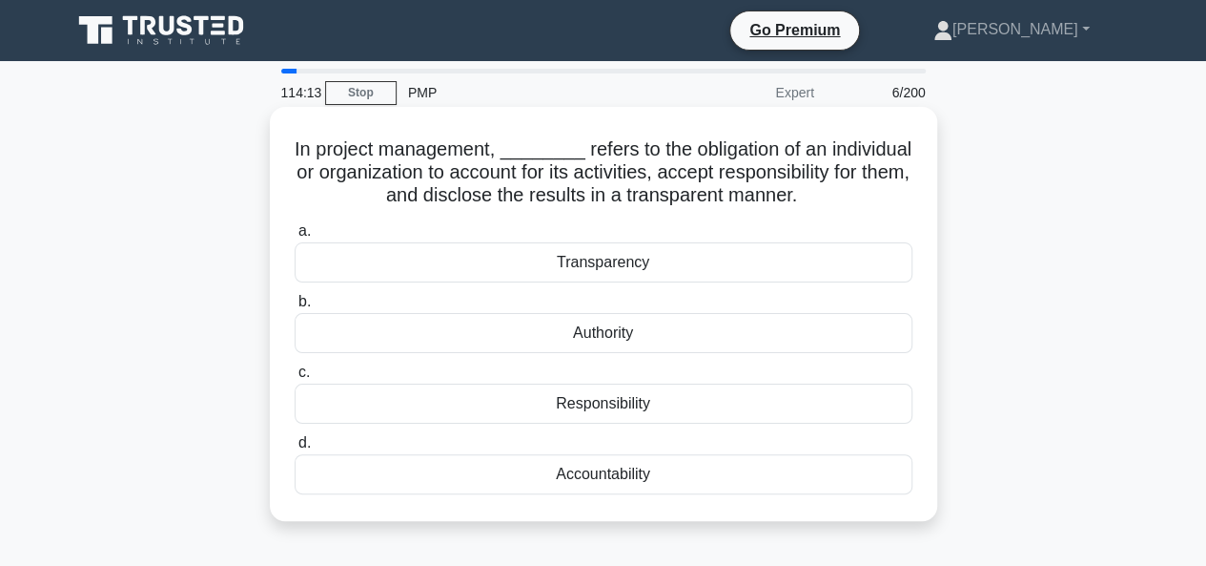
click at [578, 473] on div "Accountability" at bounding box center [604, 474] width 618 height 40
click at [295, 449] on input "d. Accountability" at bounding box center [295, 443] width 0 height 12
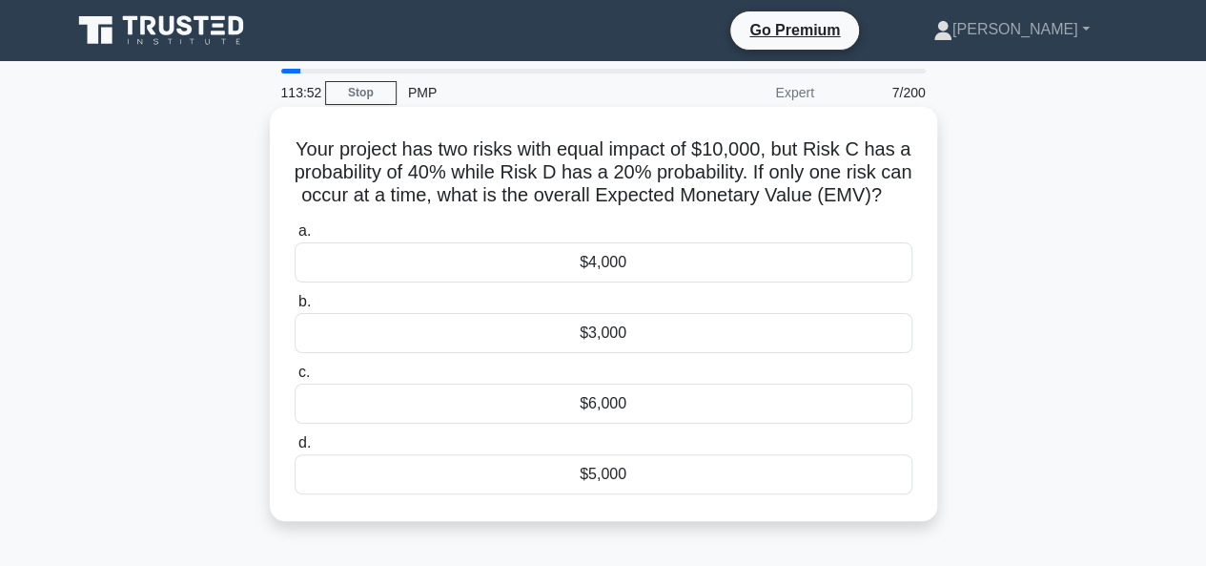
click at [654, 282] on div "$4,000" at bounding box center [604, 262] width 618 height 40
click at [295, 237] on input "a. $4,000" at bounding box center [295, 231] width 0 height 12
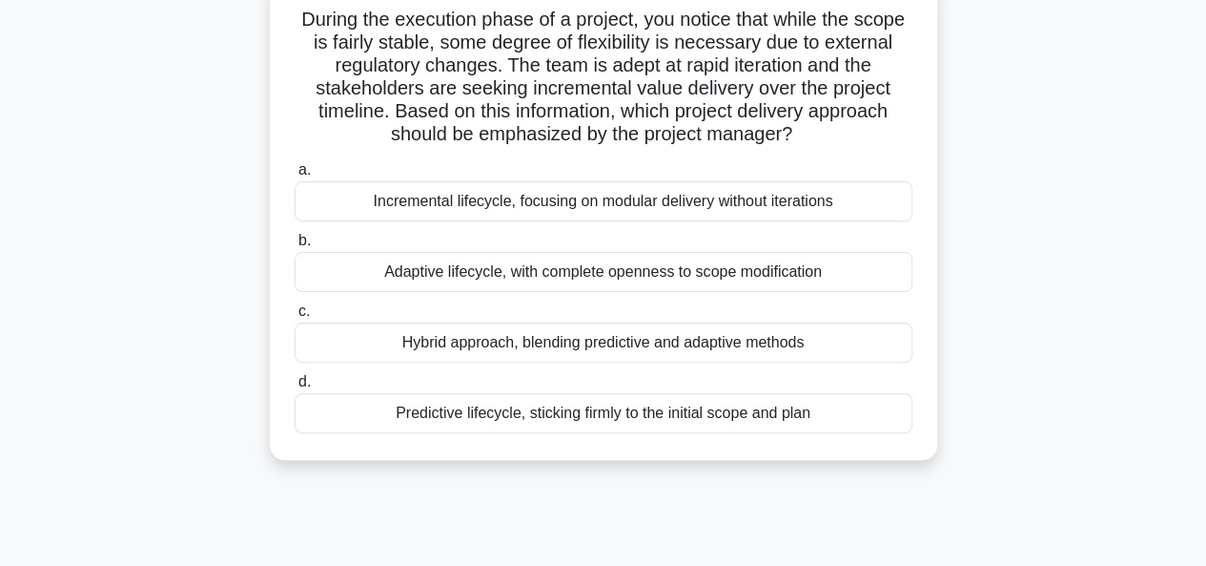
scroll to position [131, 0]
click at [469, 278] on div "Adaptive lifecycle, with complete openness to scope modification" at bounding box center [604, 271] width 618 height 40
click at [295, 246] on input "b. Adaptive lifecycle, with complete openness to scope modification" at bounding box center [295, 240] width 0 height 12
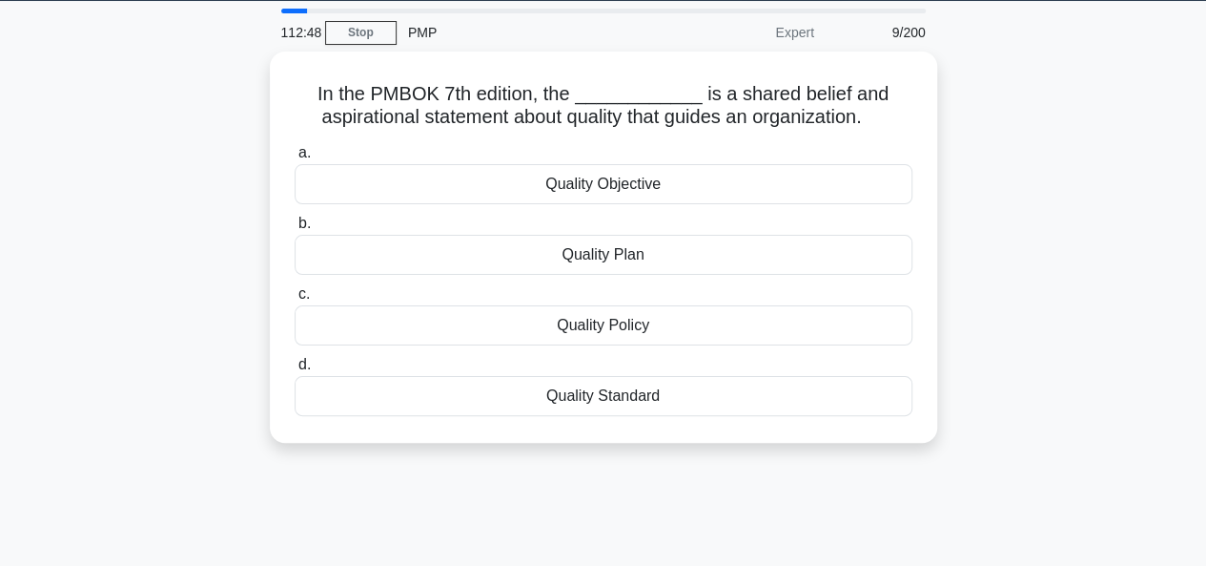
scroll to position [0, 0]
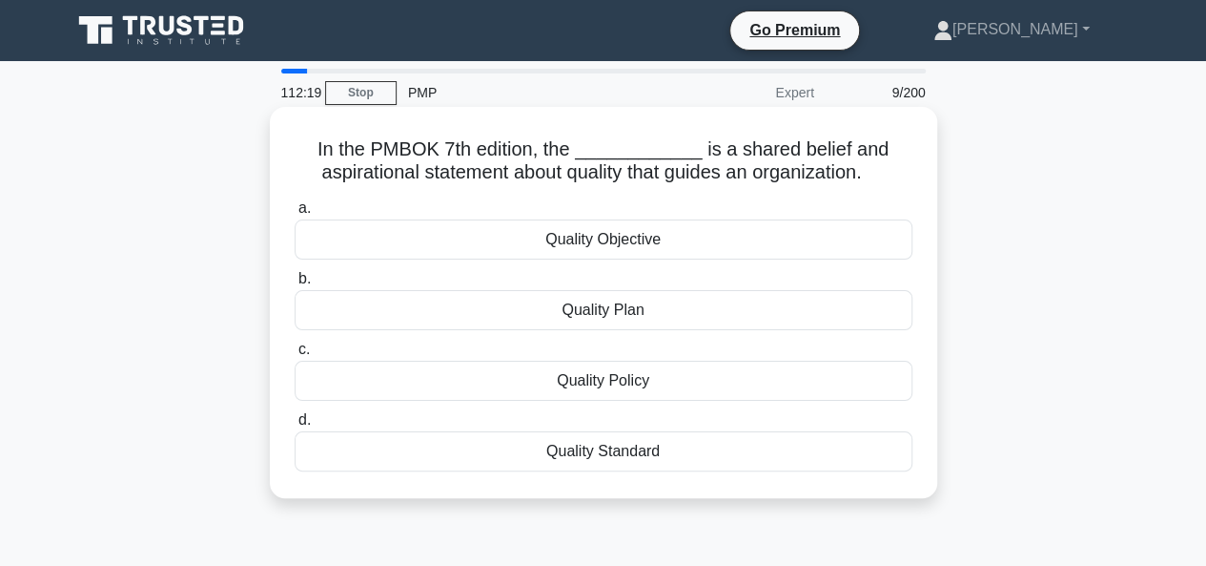
click at [611, 247] on div "Quality Objective" at bounding box center [604, 239] width 618 height 40
click at [295, 215] on input "a. Quality Objective" at bounding box center [295, 208] width 0 height 12
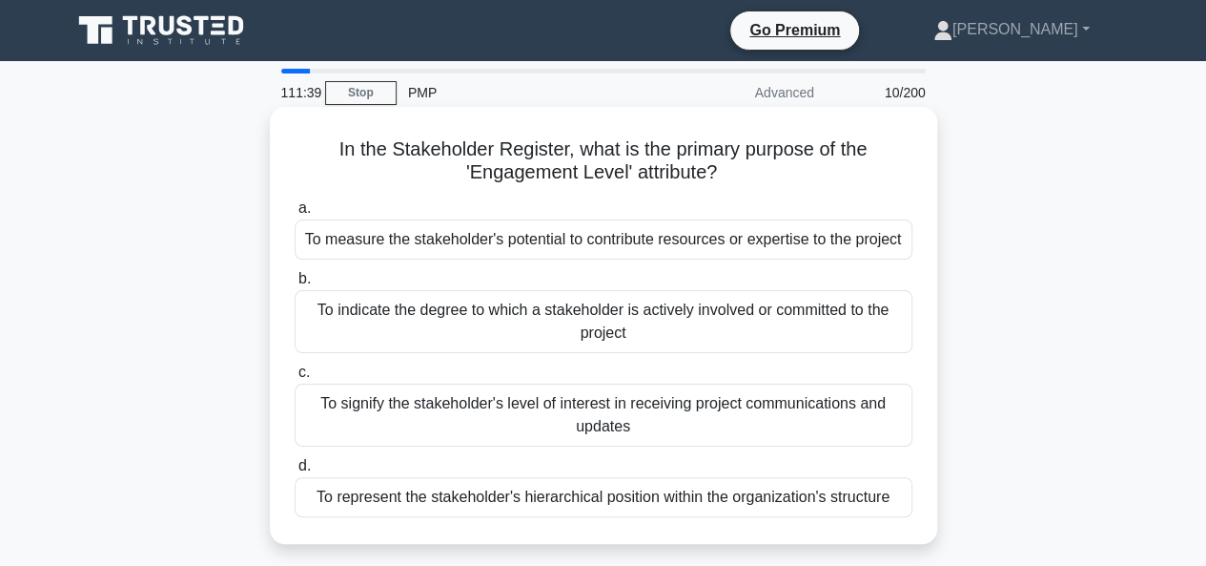
click at [567, 325] on div "To indicate the degree to which a stakeholder is actively involved or committed…" at bounding box center [604, 321] width 618 height 63
click at [295, 285] on input "b. To indicate the degree to which a stakeholder is actively involved or commit…" at bounding box center [295, 279] width 0 height 12
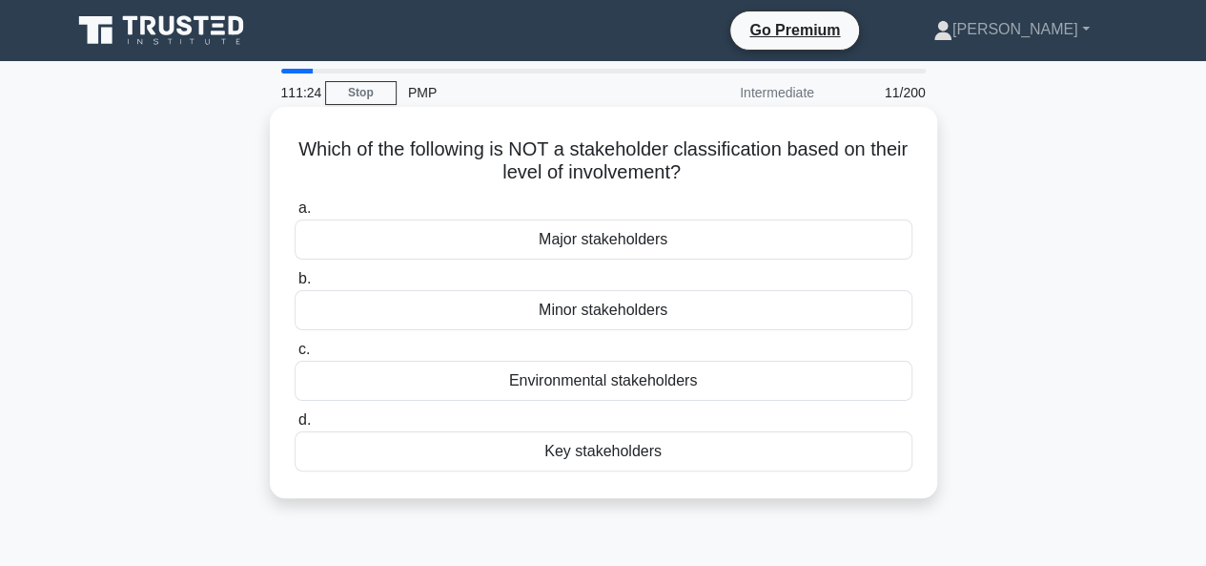
click at [648, 385] on div "Environmental stakeholders" at bounding box center [604, 381] width 618 height 40
click at [295, 356] on input "c. Environmental stakeholders" at bounding box center [295, 349] width 0 height 12
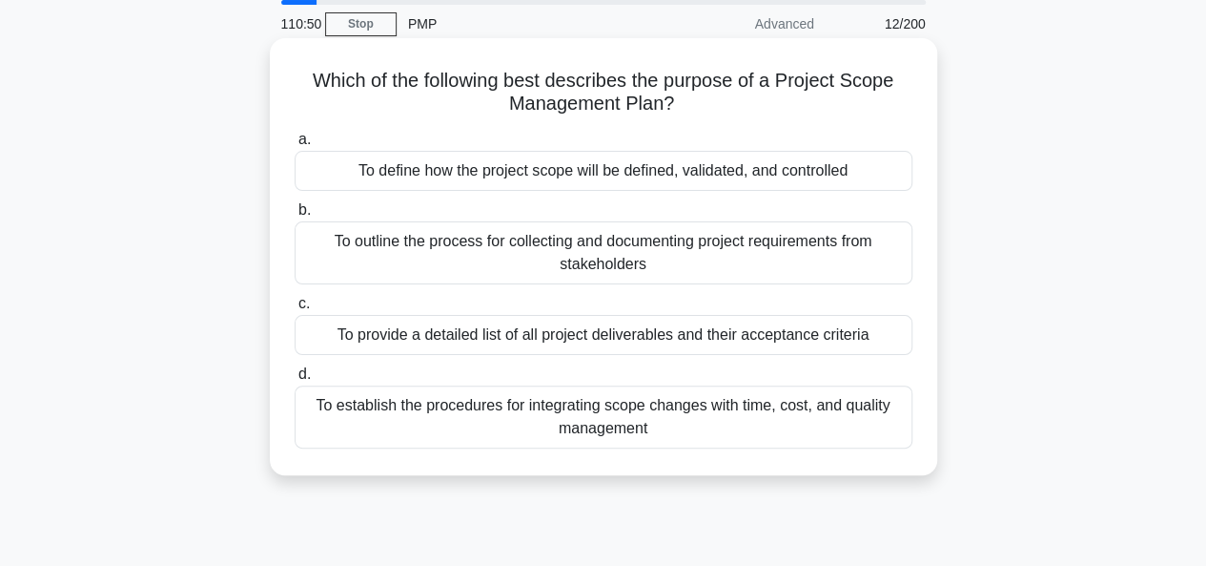
scroll to position [71, 0]
click at [597, 174] on div "To define how the project scope will be defined, validated, and controlled" at bounding box center [604, 169] width 618 height 40
click at [295, 144] on input "a. To define how the project scope will be defined, validated, and controlled" at bounding box center [295, 138] width 0 height 12
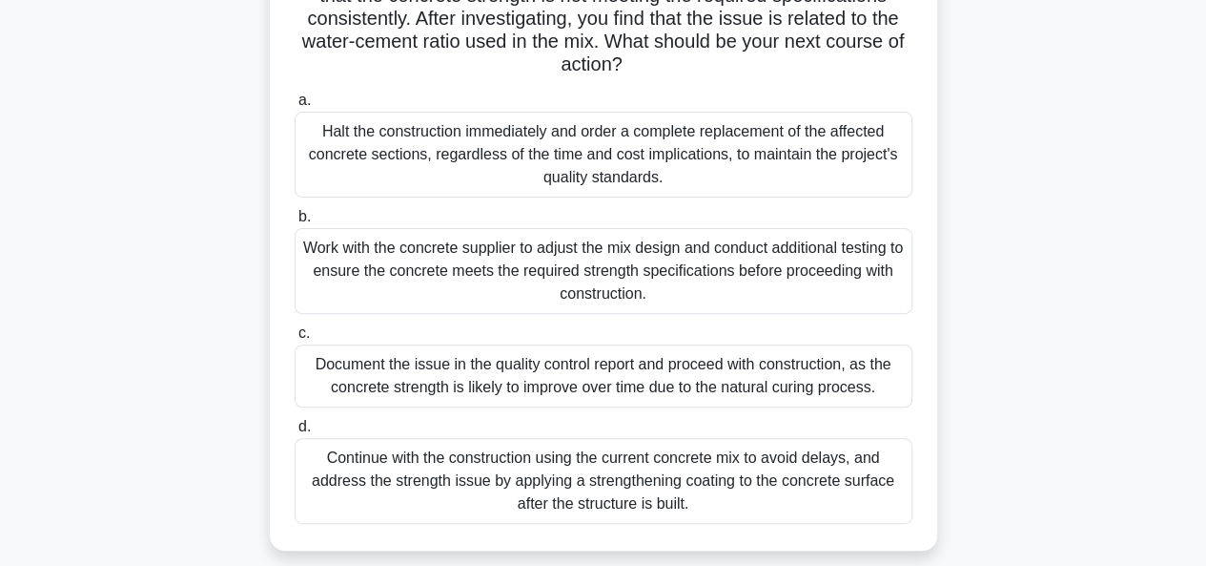
scroll to position [177, 0]
click at [439, 283] on div "Work with the concrete supplier to adjust the mix design and conduct additional…" at bounding box center [604, 270] width 618 height 86
click at [295, 222] on input "b. Work with the concrete supplier to adjust the mix design and conduct additio…" at bounding box center [295, 216] width 0 height 12
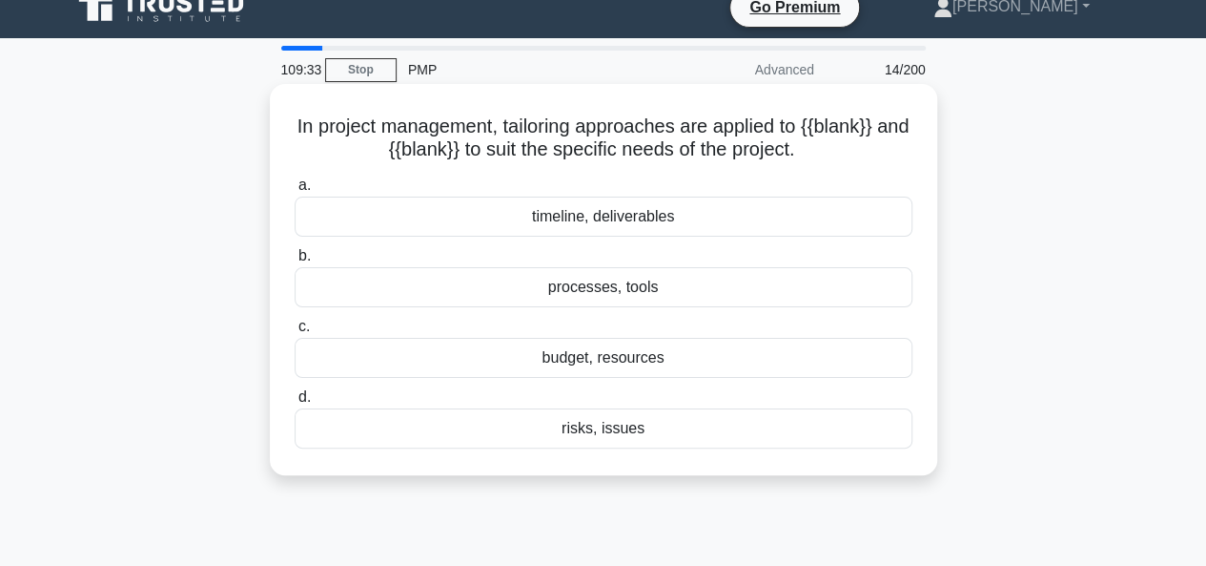
scroll to position [0, 0]
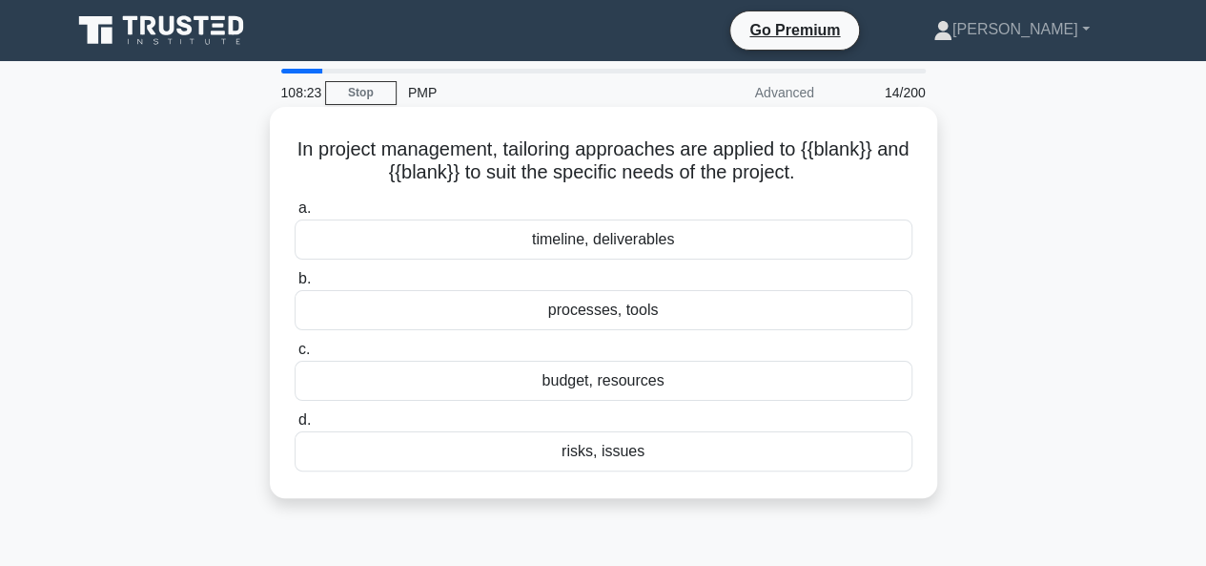
click at [649, 241] on div "timeline, deliverables" at bounding box center [604, 239] width 618 height 40
click at [295, 215] on input "a. timeline, deliverables" at bounding box center [295, 208] width 0 height 12
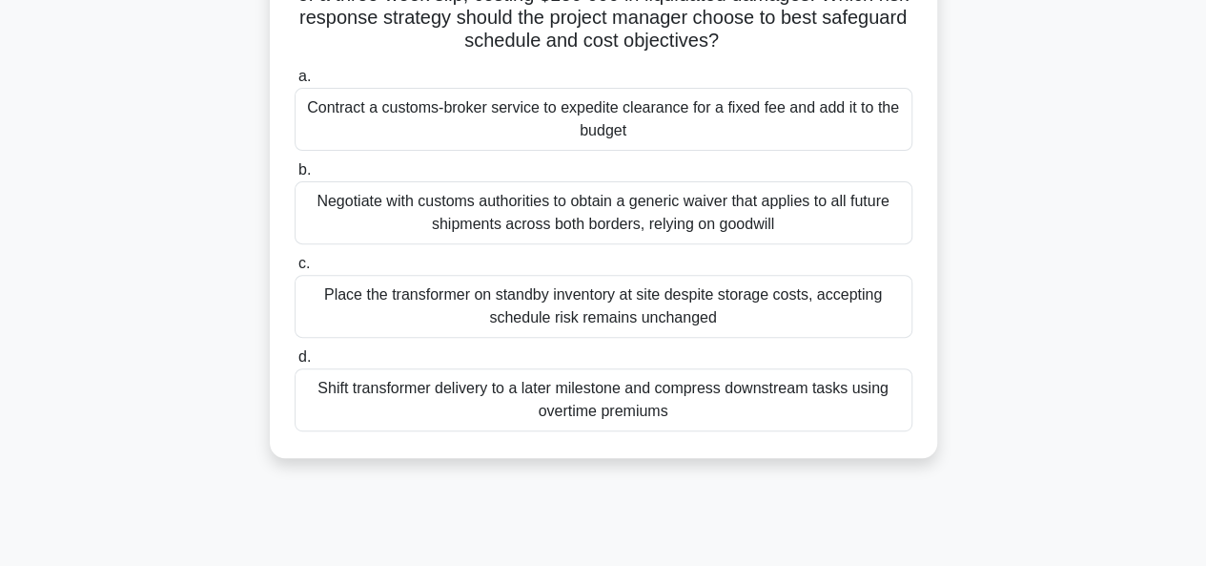
scroll to position [251, 0]
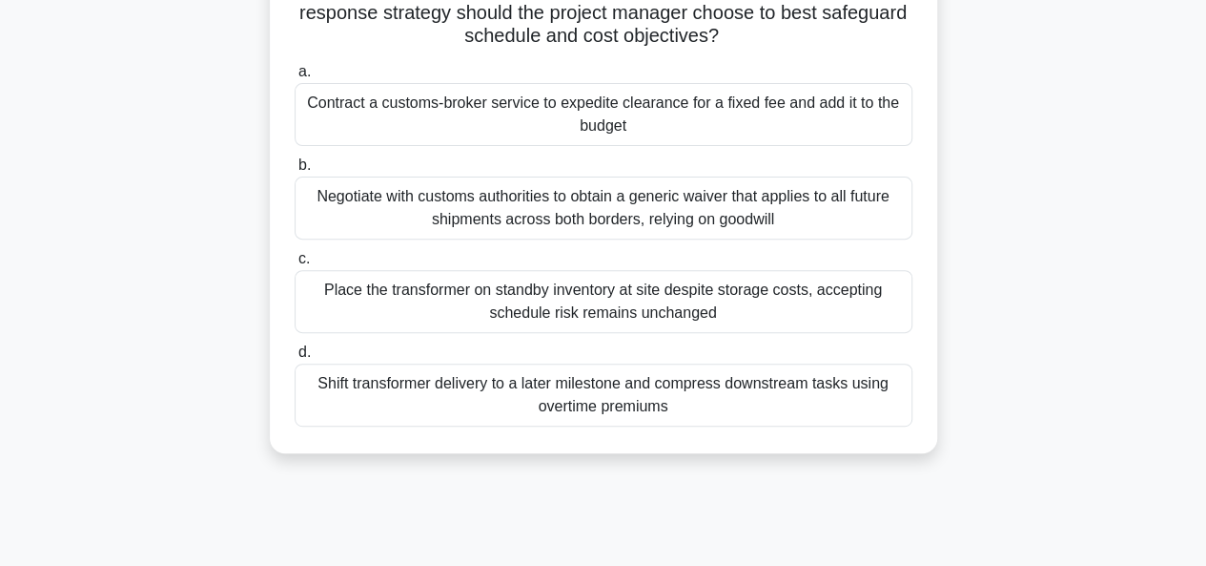
click at [589, 381] on div "Shift transformer delivery to a later milestone and compress downstream tasks u…" at bounding box center [604, 394] width 618 height 63
click at [295, 359] on input "d. Shift transformer delivery to a later milestone and compress downstream task…" at bounding box center [295, 352] width 0 height 12
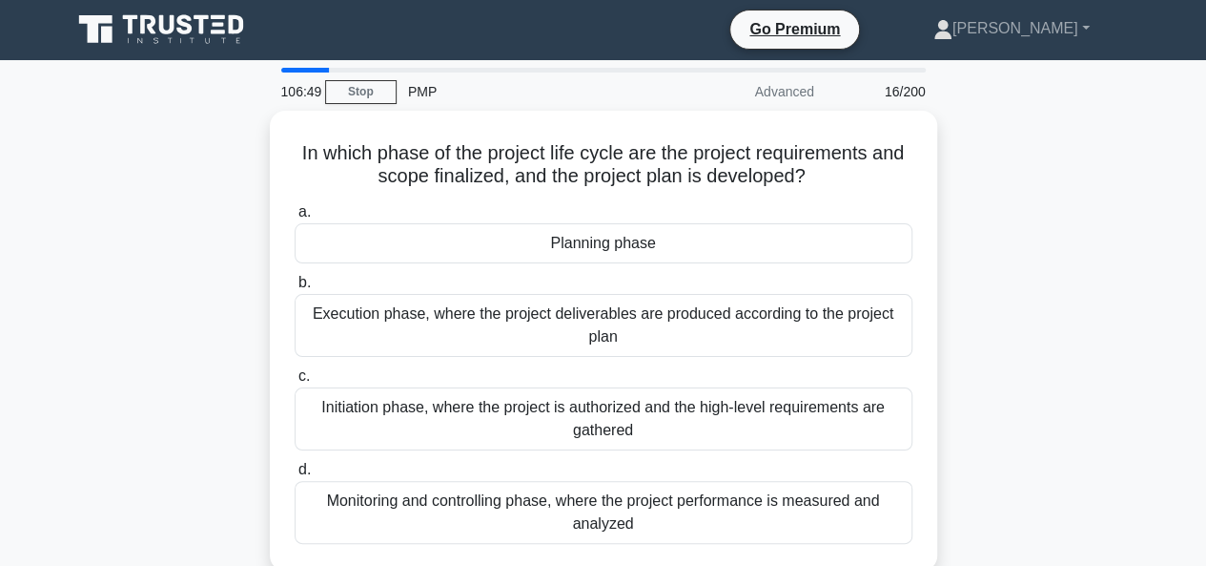
scroll to position [0, 0]
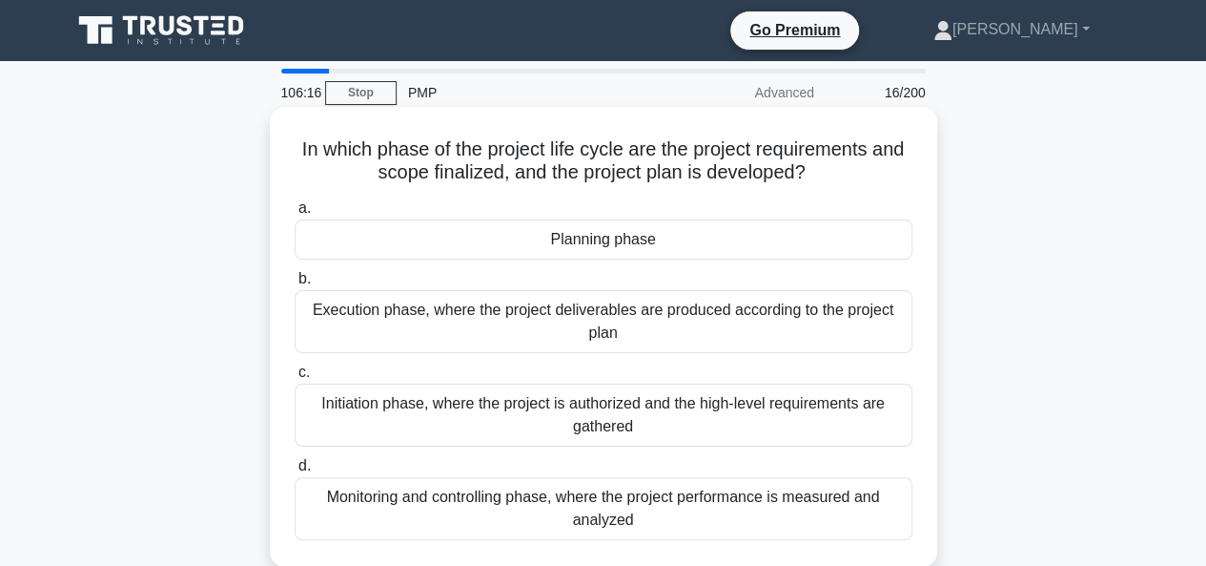
click at [643, 240] on div "Planning phase" at bounding box center [604, 239] width 618 height 40
click at [295, 215] on input "a. Planning phase" at bounding box center [295, 208] width 0 height 12
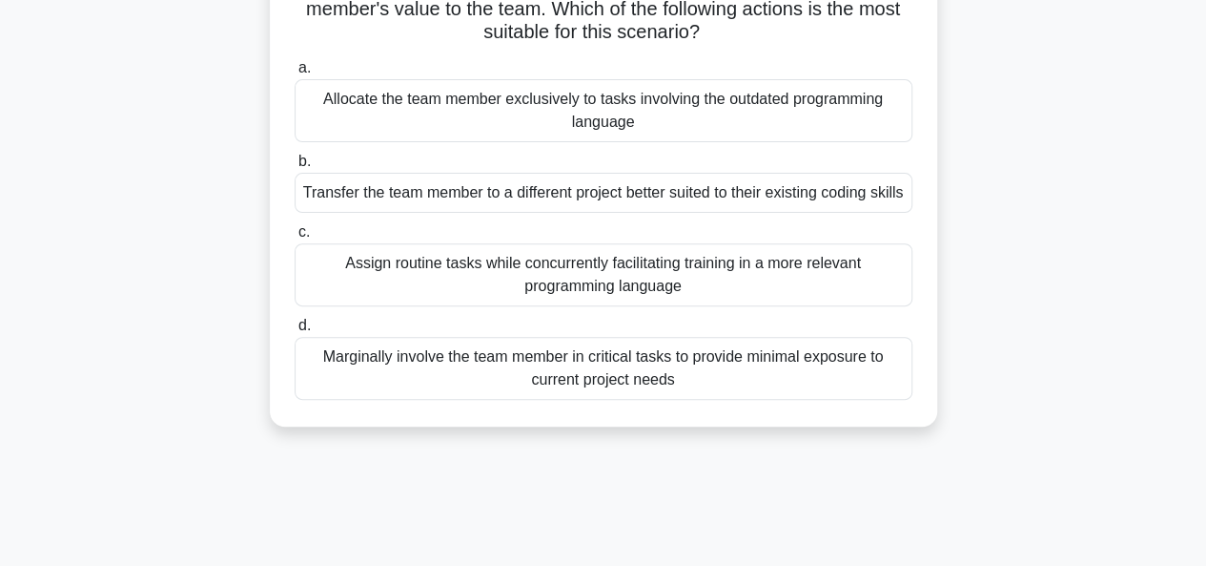
scroll to position [244, 0]
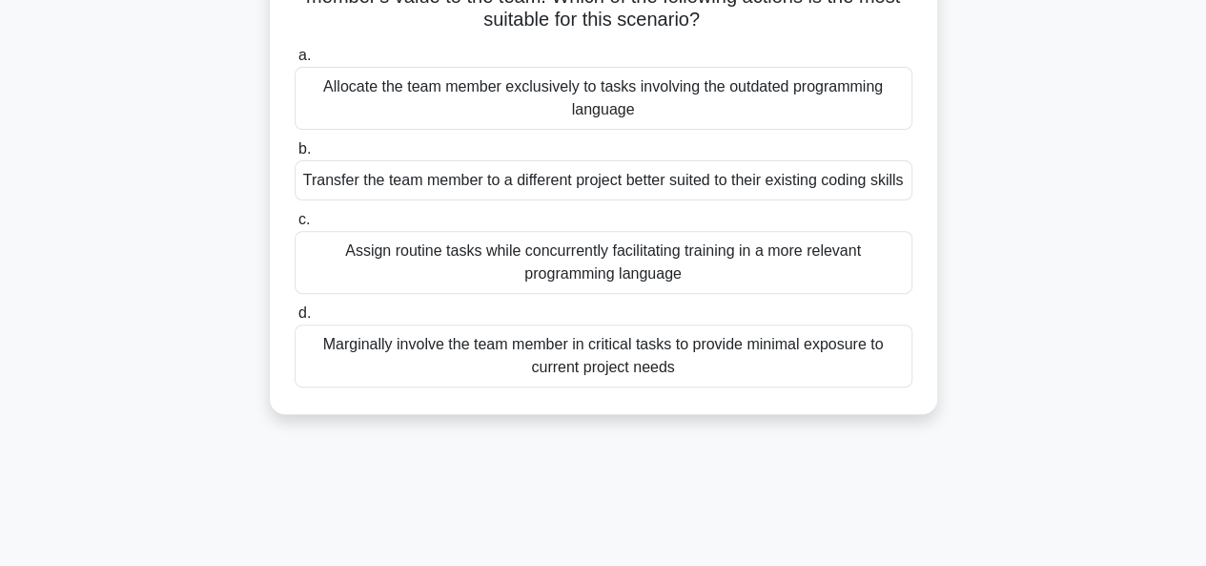
click at [595, 294] on div "Assign routine tasks while concurrently facilitating training in a more relevan…" at bounding box center [604, 262] width 618 height 63
click at [295, 226] on input "c. Assign routine tasks while concurrently facilitating training in a more rele…" at bounding box center [295, 220] width 0 height 12
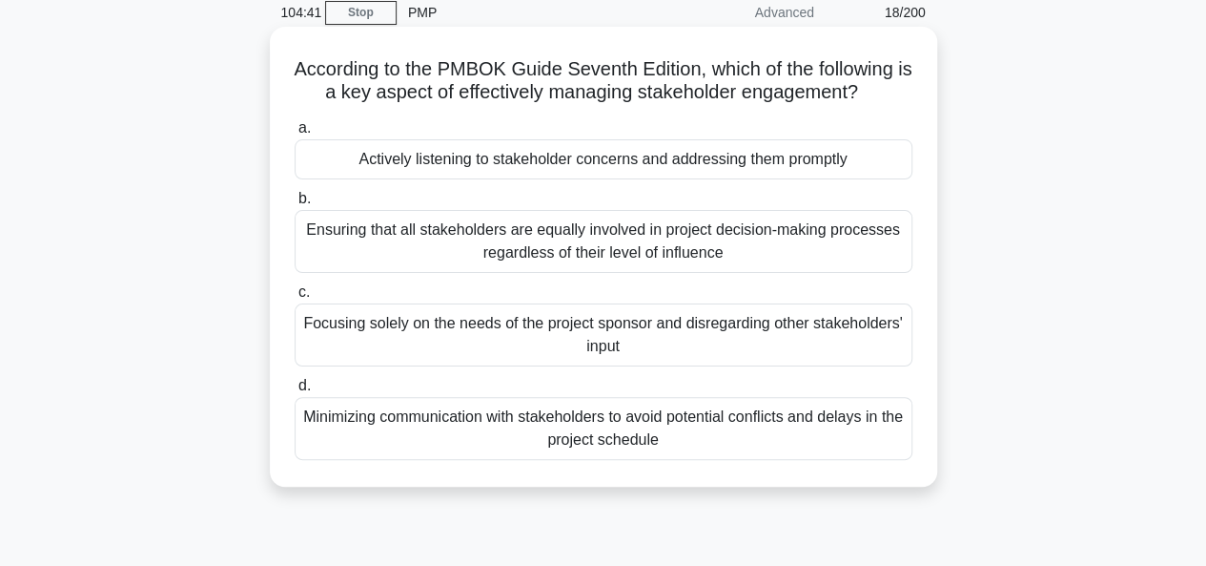
scroll to position [115, 0]
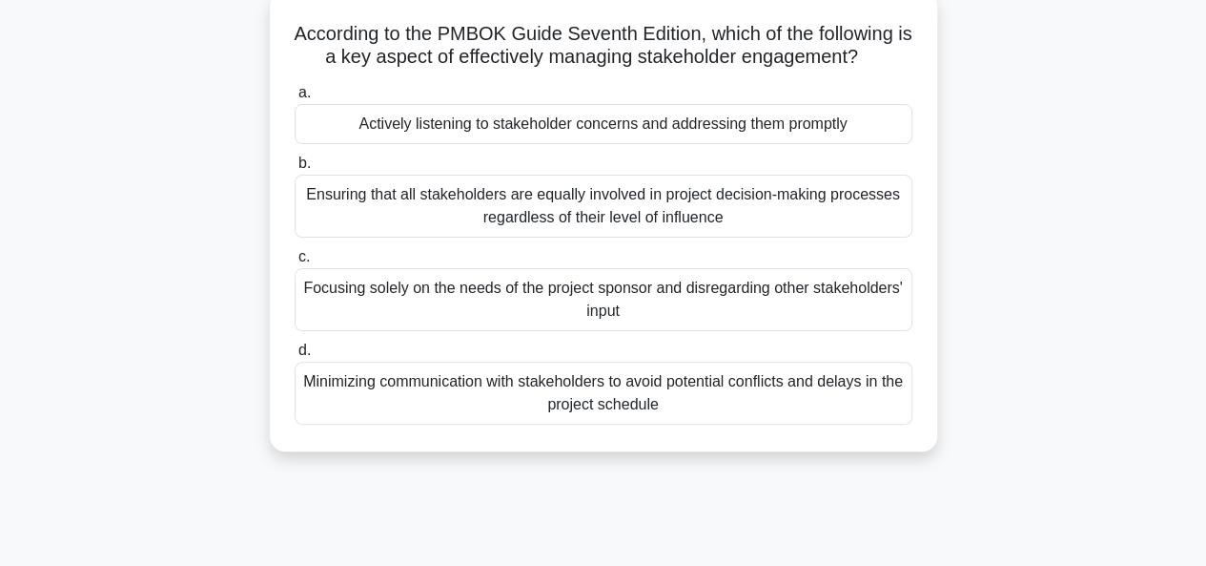
click at [460, 140] on div "Actively listening to stakeholder concerns and addressing them promptly" at bounding box center [604, 124] width 618 height 40
click at [295, 99] on input "a. Actively listening to stakeholder concerns and addressing them promptly" at bounding box center [295, 93] width 0 height 12
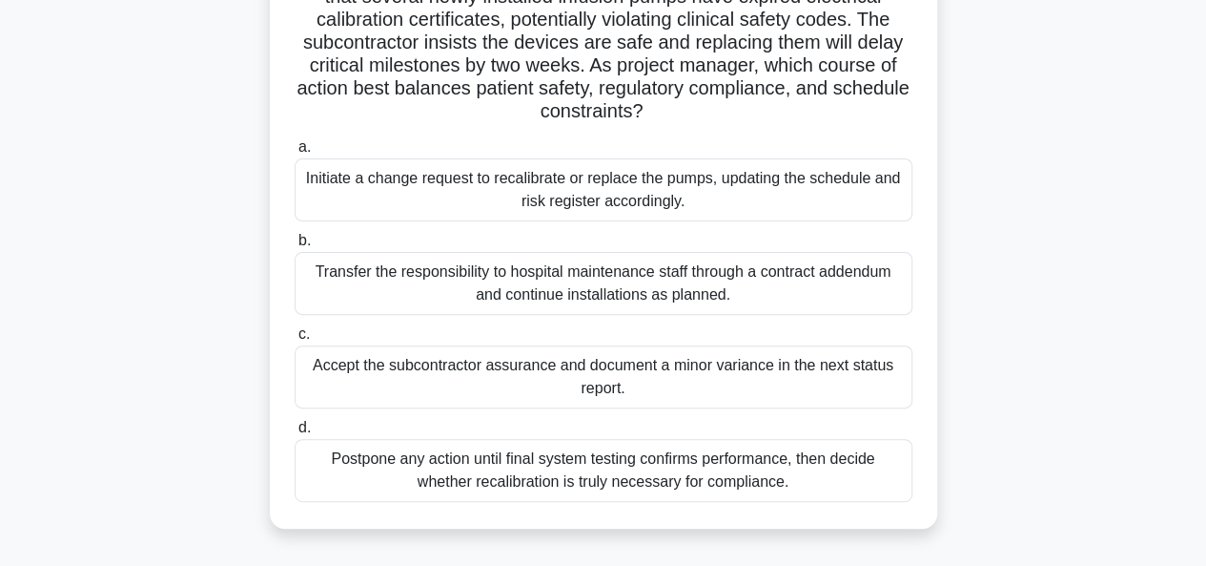
scroll to position [176, 0]
click at [432, 201] on div "Initiate a change request to recalibrate or replace the pumps, updating the sch…" at bounding box center [604, 188] width 618 height 63
click at [295, 153] on input "a. Initiate a change request to recalibrate or replace the pumps, updating the …" at bounding box center [295, 146] width 0 height 12
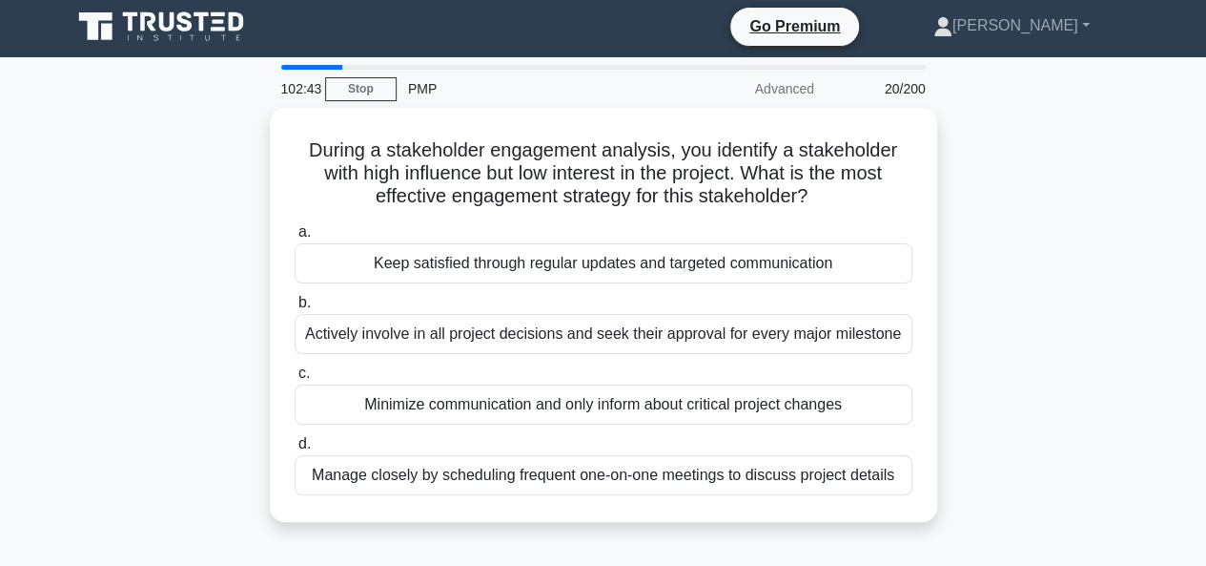
scroll to position [0, 0]
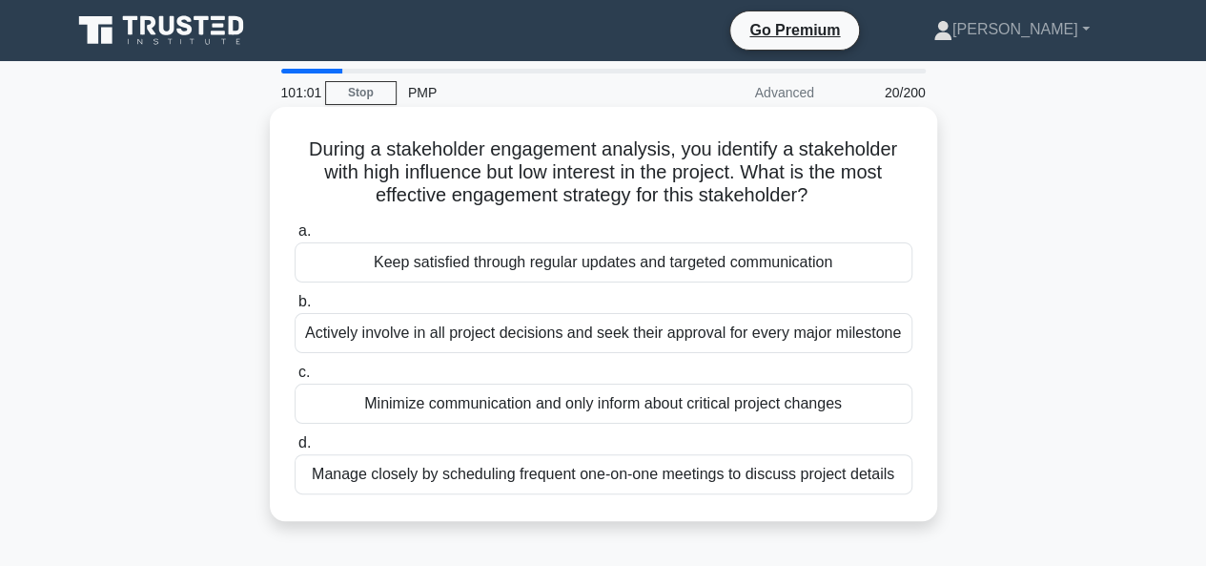
click at [480, 259] on div "Keep satisfied through regular updates and targeted communication" at bounding box center [604, 262] width 618 height 40
click at [295, 237] on input "a. Keep satisfied through regular updates and targeted communication" at bounding box center [295, 231] width 0 height 12
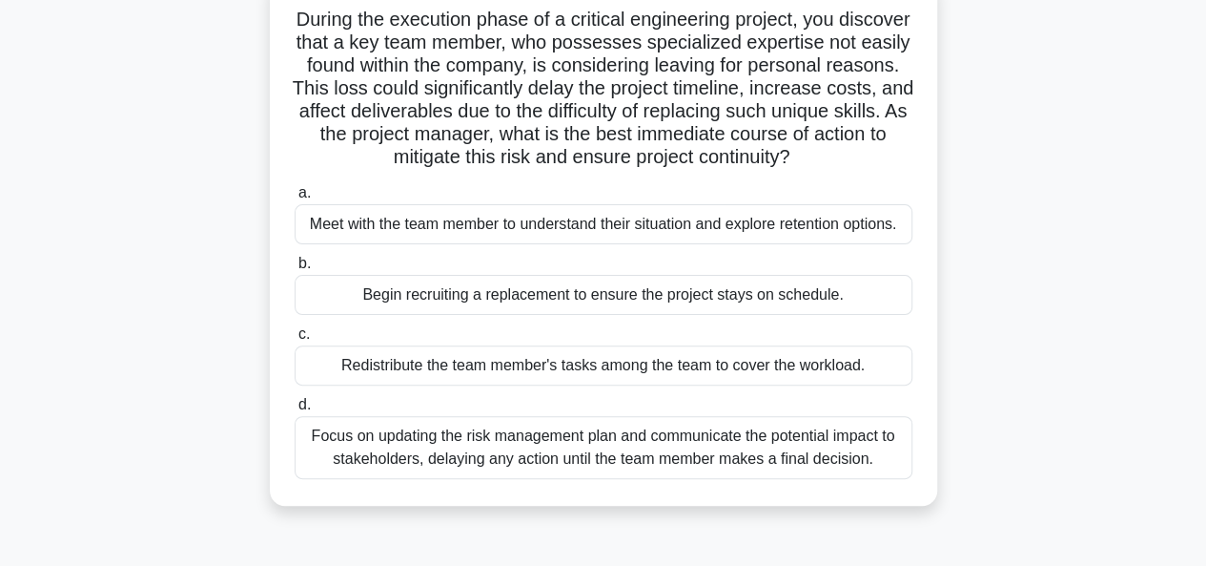
scroll to position [134, 0]
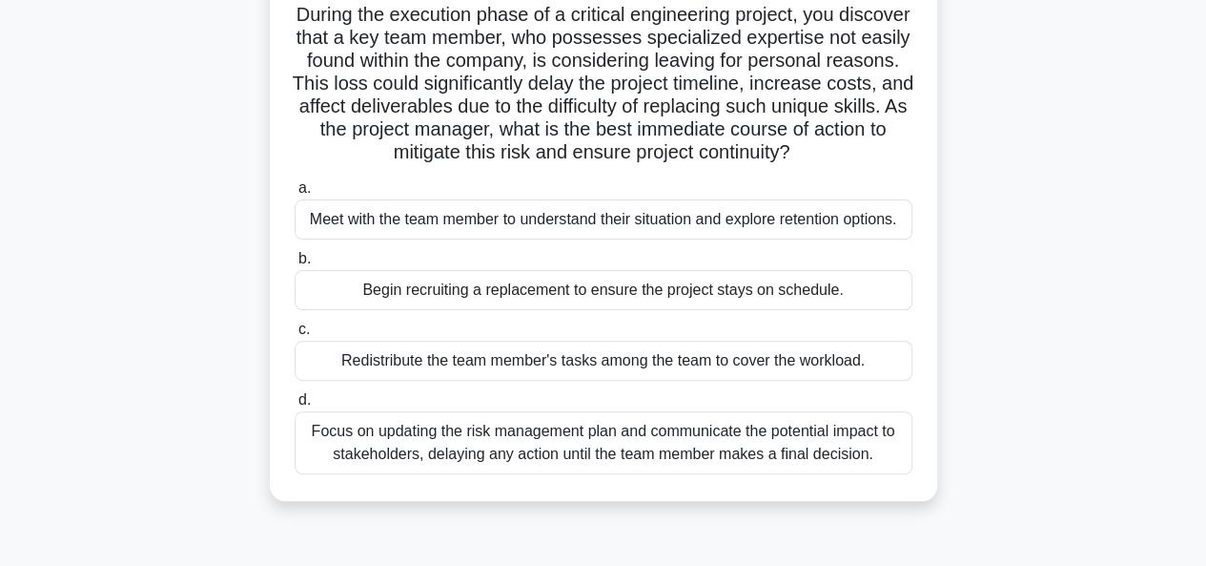
click at [446, 224] on div "Meet with the team member to understand their situation and explore retention o…" at bounding box center [604, 219] width 618 height 40
click at [295, 195] on input "a. Meet with the team member to understand their situation and explore retentio…" at bounding box center [295, 188] width 0 height 12
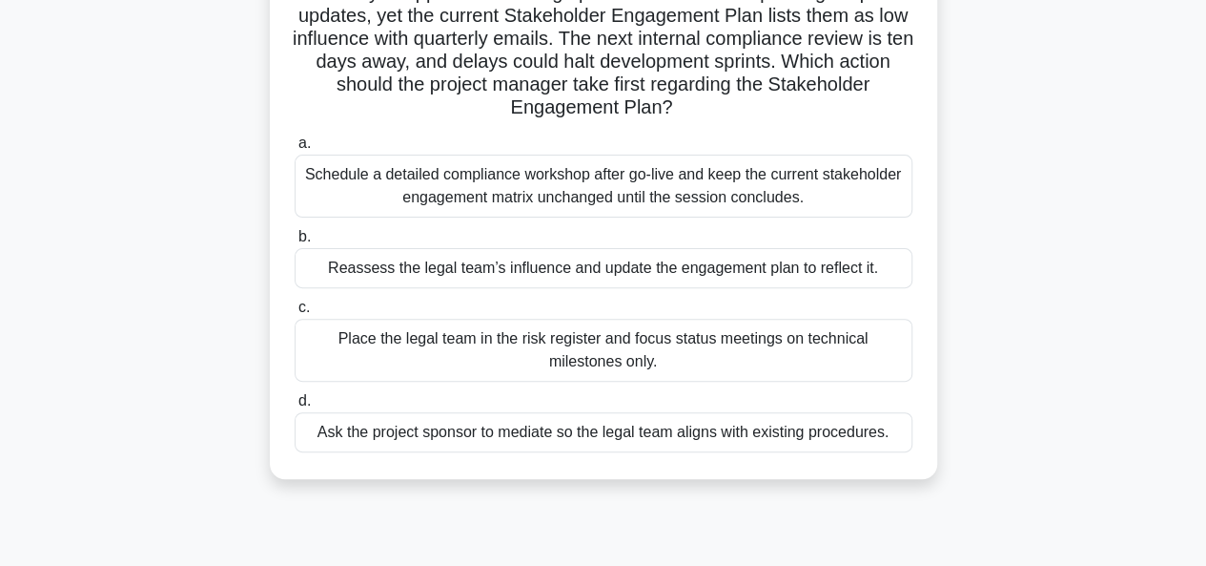
scroll to position [180, 0]
click at [515, 277] on div "Reassess the legal team’s influence and update the engagement plan to reflect i…" at bounding box center [604, 267] width 618 height 40
click at [295, 242] on input "b. Reassess the legal team’s influence and update the engagement plan to reflec…" at bounding box center [295, 236] width 0 height 12
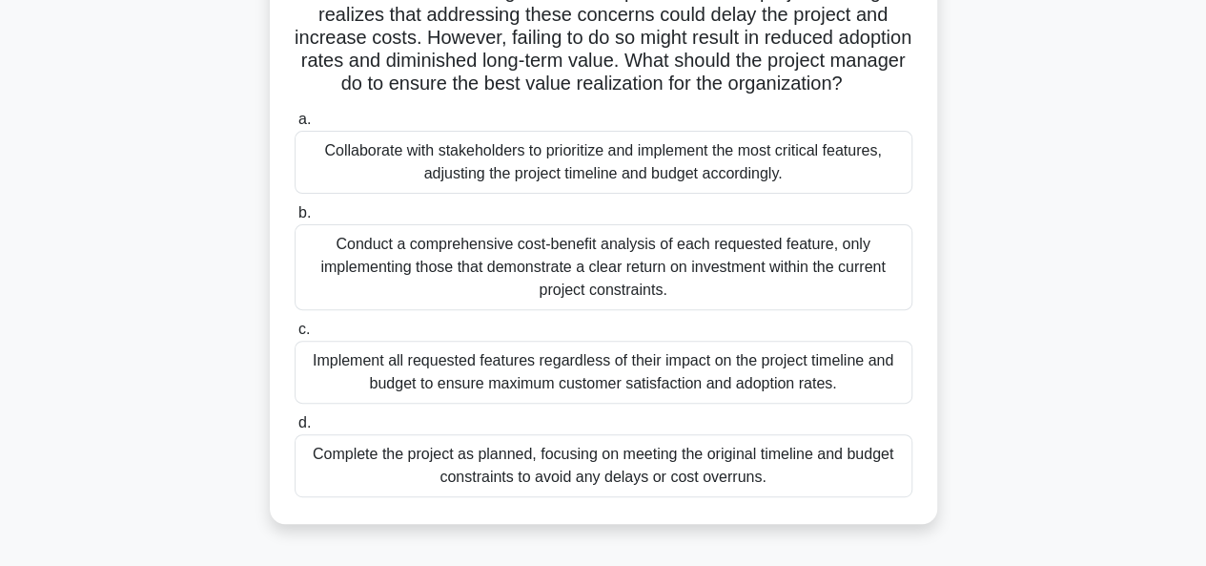
scroll to position [227, 0]
click at [473, 309] on div "Conduct a comprehensive cost-benefit analysis of each requested feature, only i…" at bounding box center [604, 266] width 618 height 86
click at [295, 218] on input "b. Conduct a comprehensive cost-benefit analysis of each requested feature, onl…" at bounding box center [295, 212] width 0 height 12
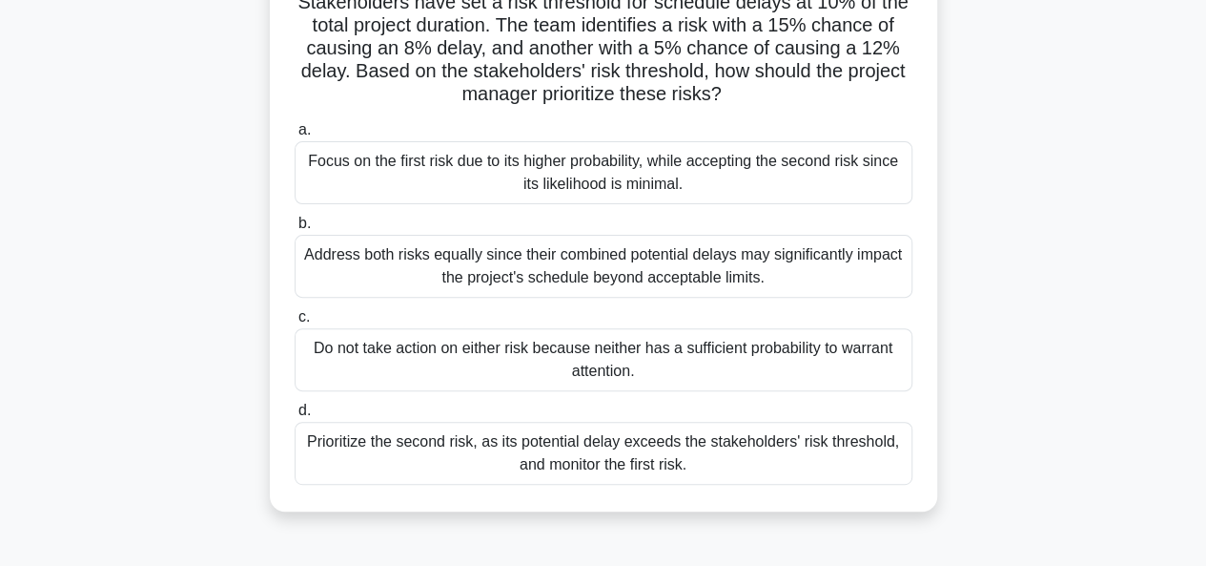
scroll to position [181, 0]
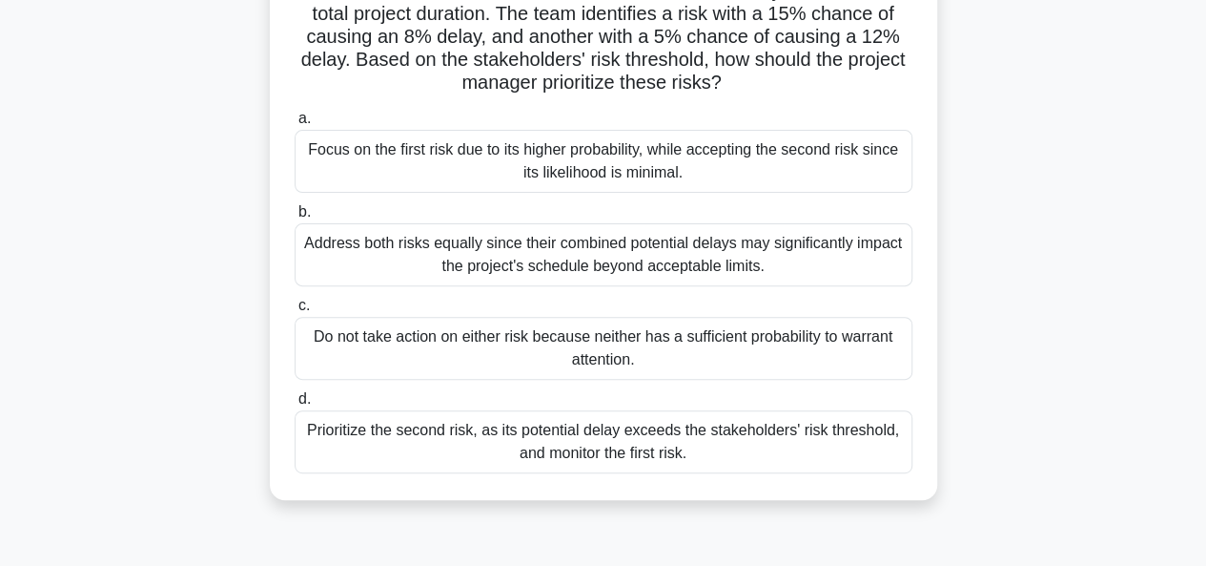
click at [525, 453] on div "Prioritize the second risk, as its potential delay exceeds the stakeholders' ri…" at bounding box center [604, 441] width 618 height 63
click at [295, 405] on input "d. Prioritize the second risk, as its potential delay exceeds the stakeholders'…" at bounding box center [295, 399] width 0 height 12
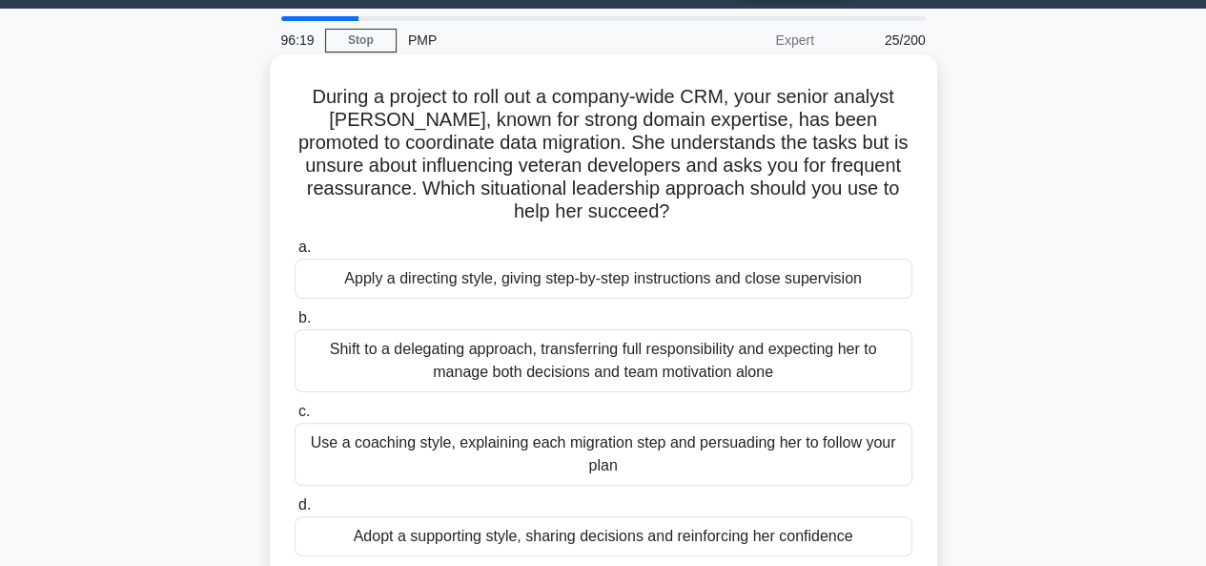
scroll to position [0, 0]
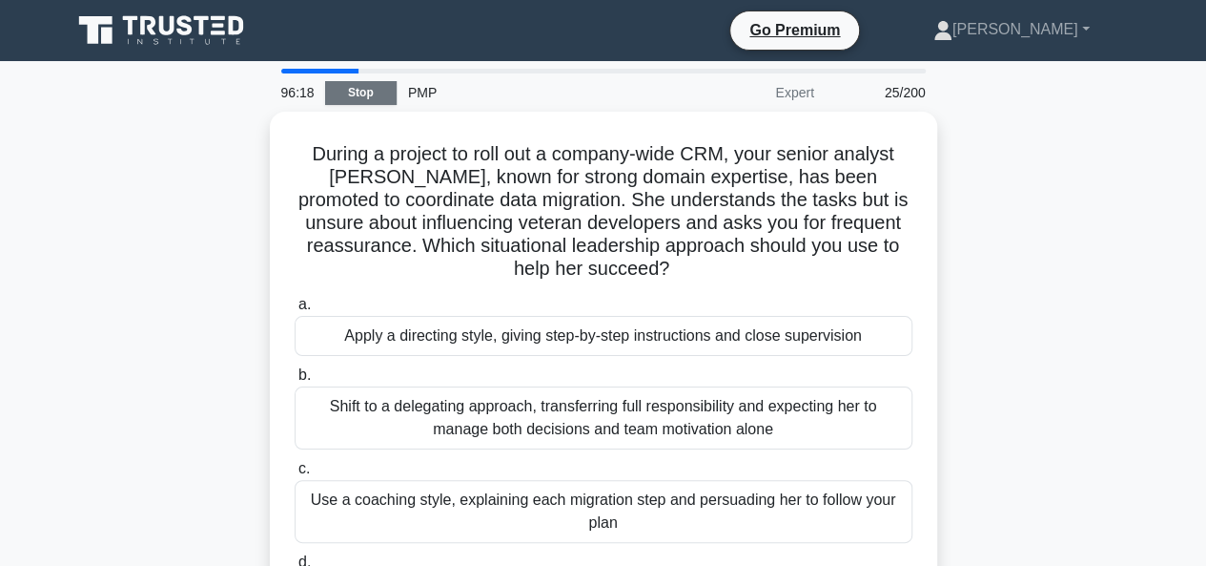
click at [374, 91] on link "Stop" at bounding box center [361, 93] width 72 height 24
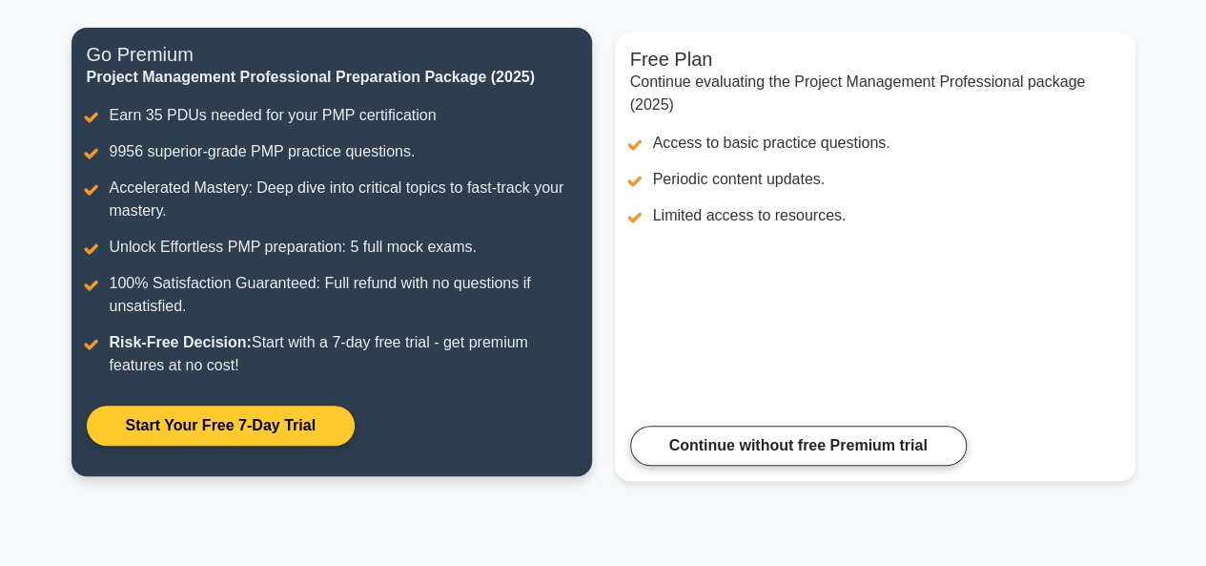
scroll to position [181, 0]
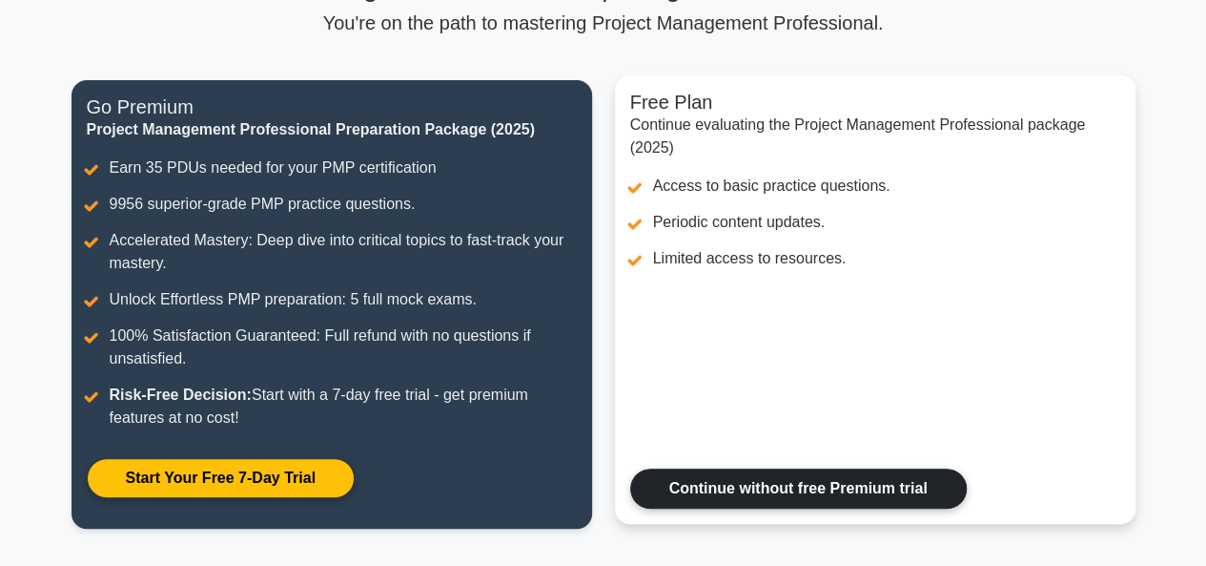
click at [833, 480] on link "Continue without free Premium trial" at bounding box center [798, 488] width 337 height 40
